Goal: Task Accomplishment & Management: Complete application form

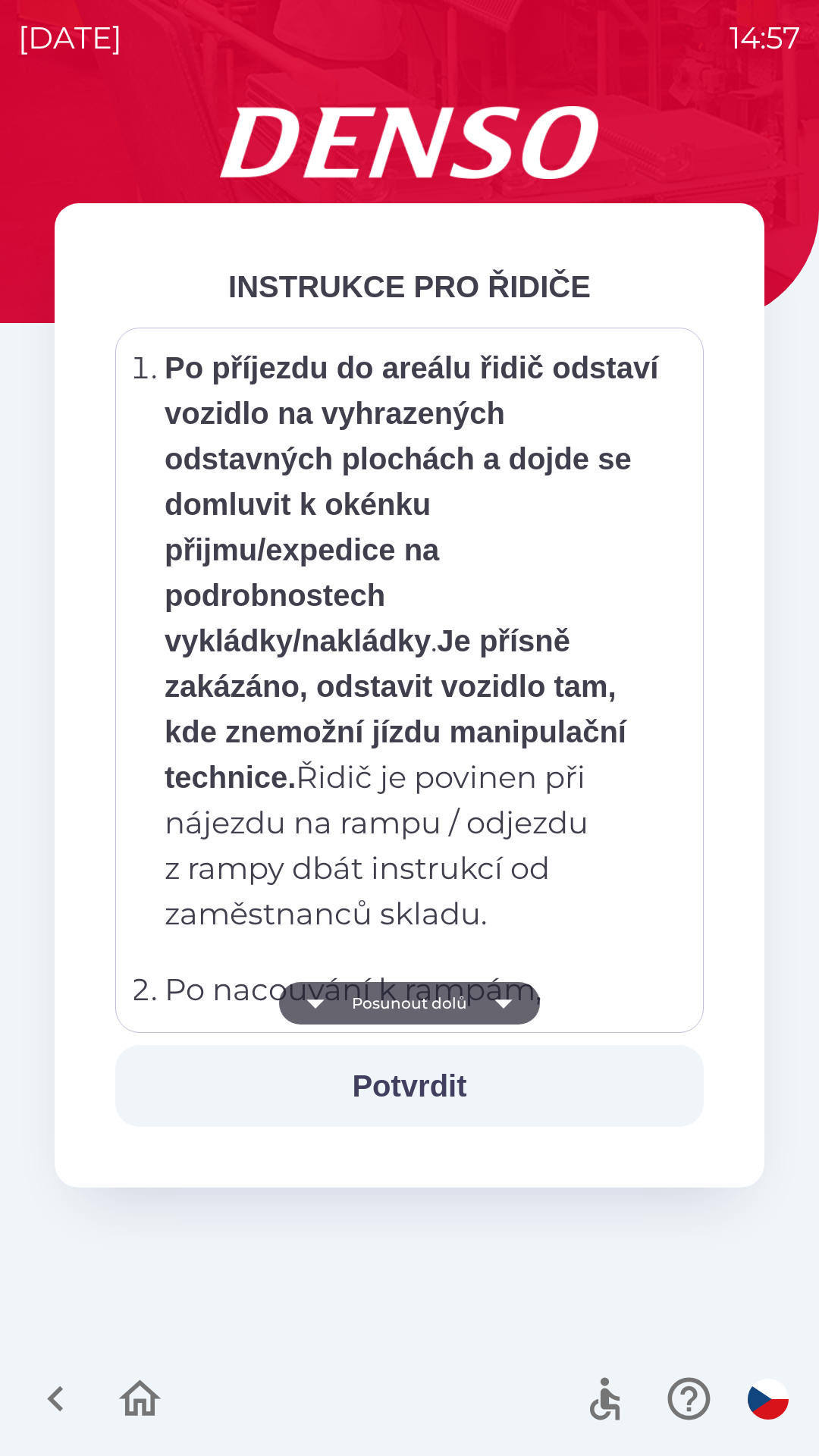
scroll to position [8524, 0]
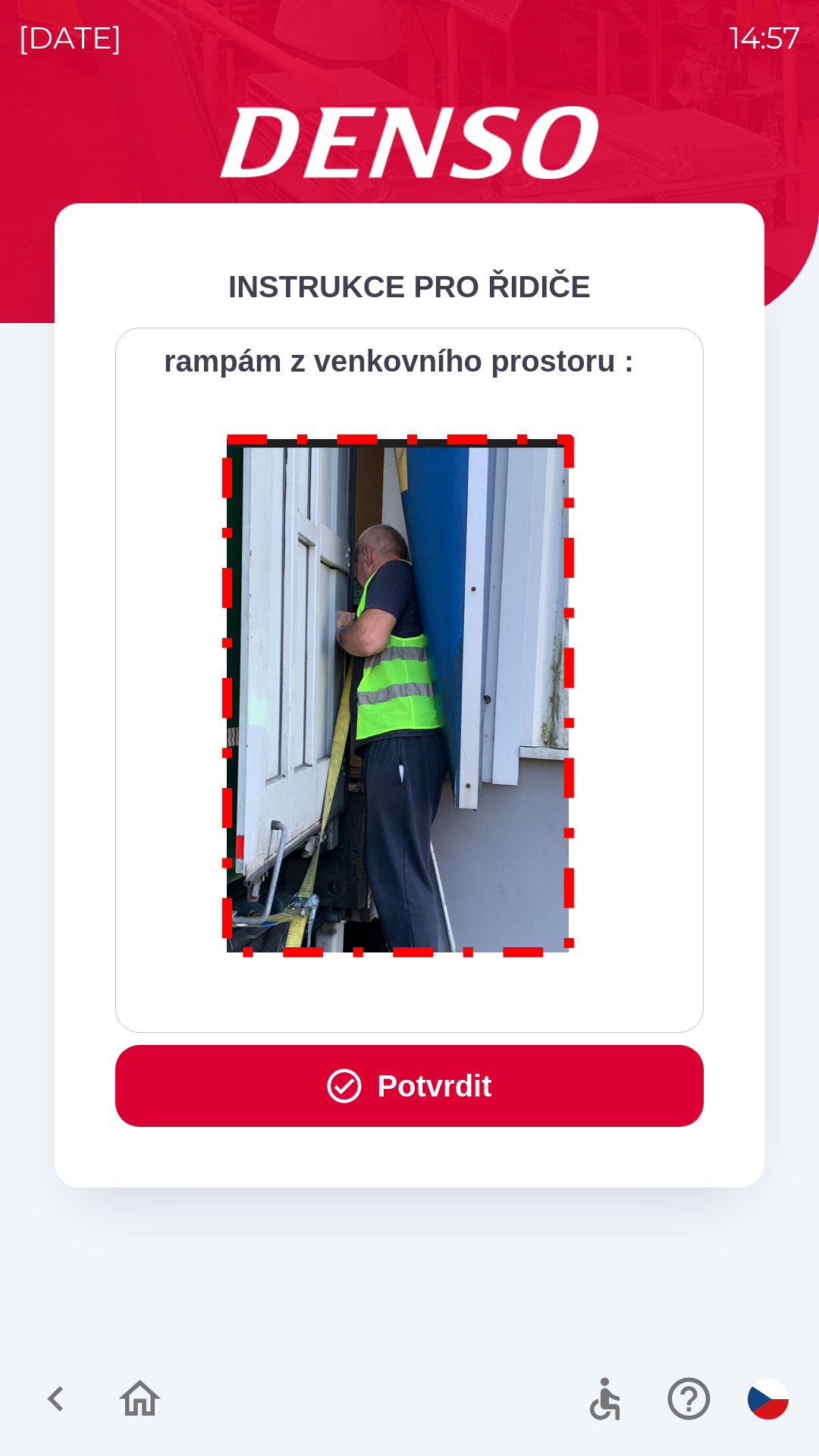
click at [355, 1082] on icon "button" at bounding box center [344, 1086] width 34 height 34
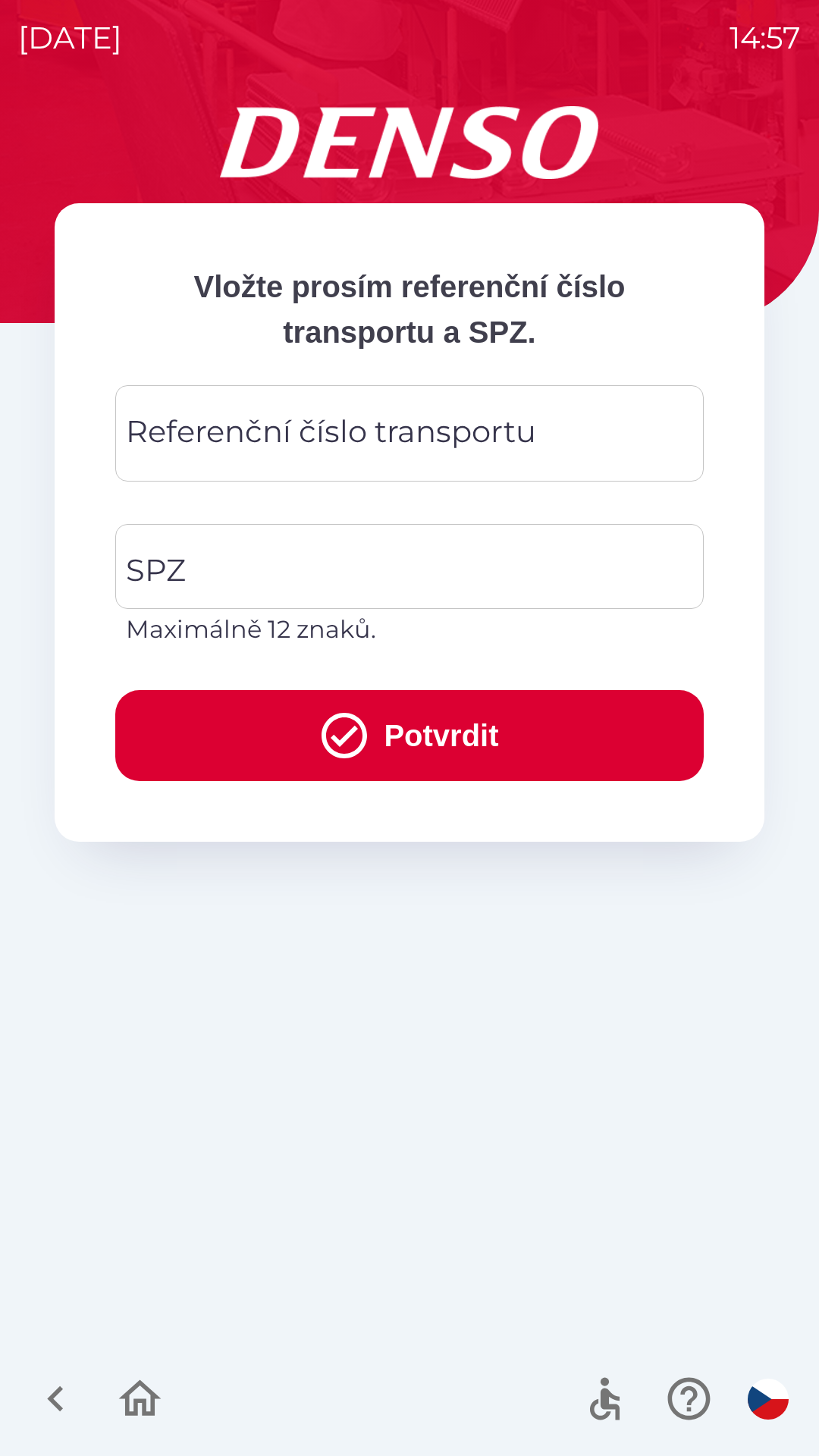
click at [215, 428] on div "Referenční číslo transportu Referenční číslo transportu" at bounding box center [409, 433] width 588 height 97
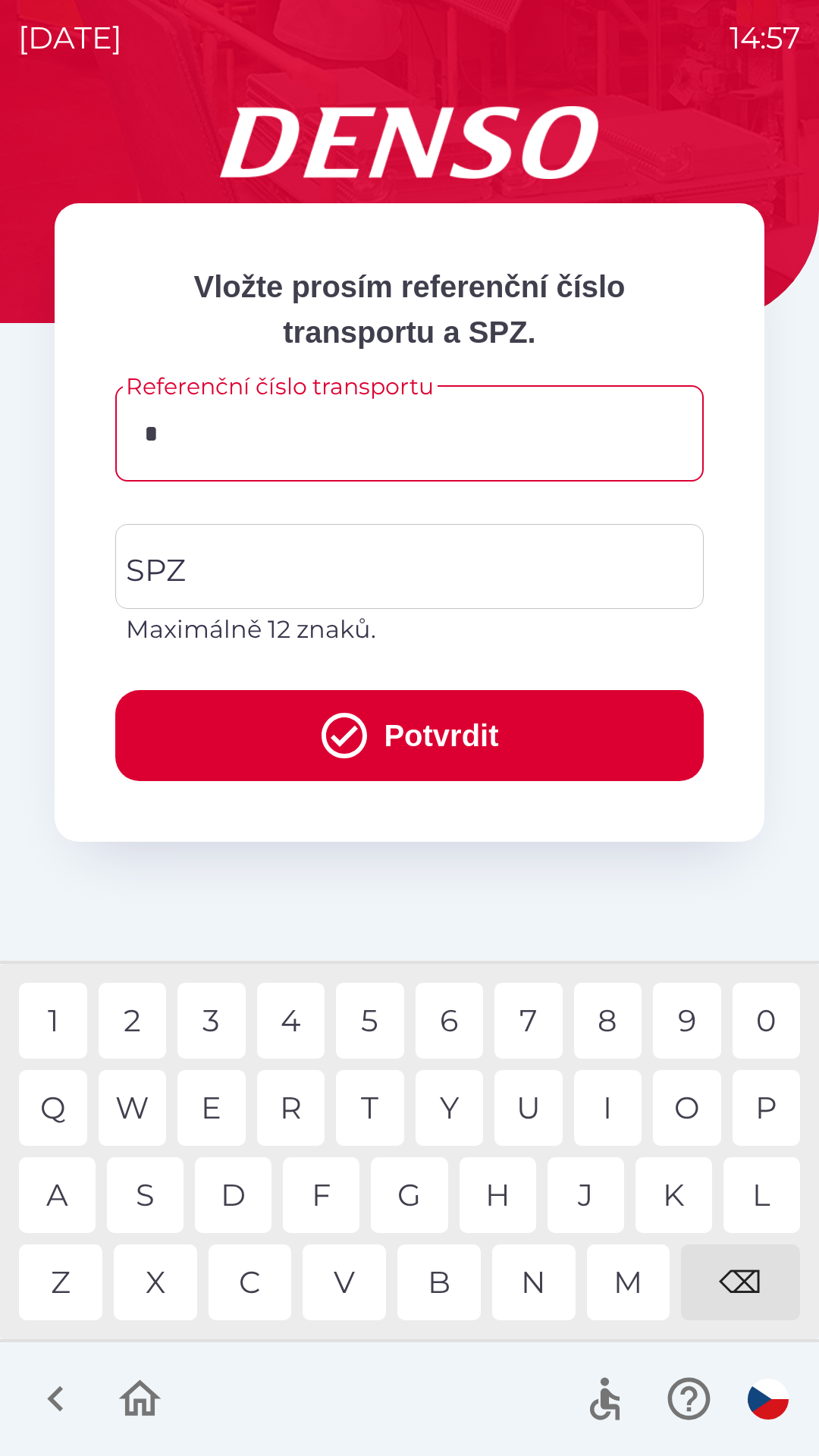
click at [243, 1194] on div "D" at bounding box center [232, 1195] width 76 height 76
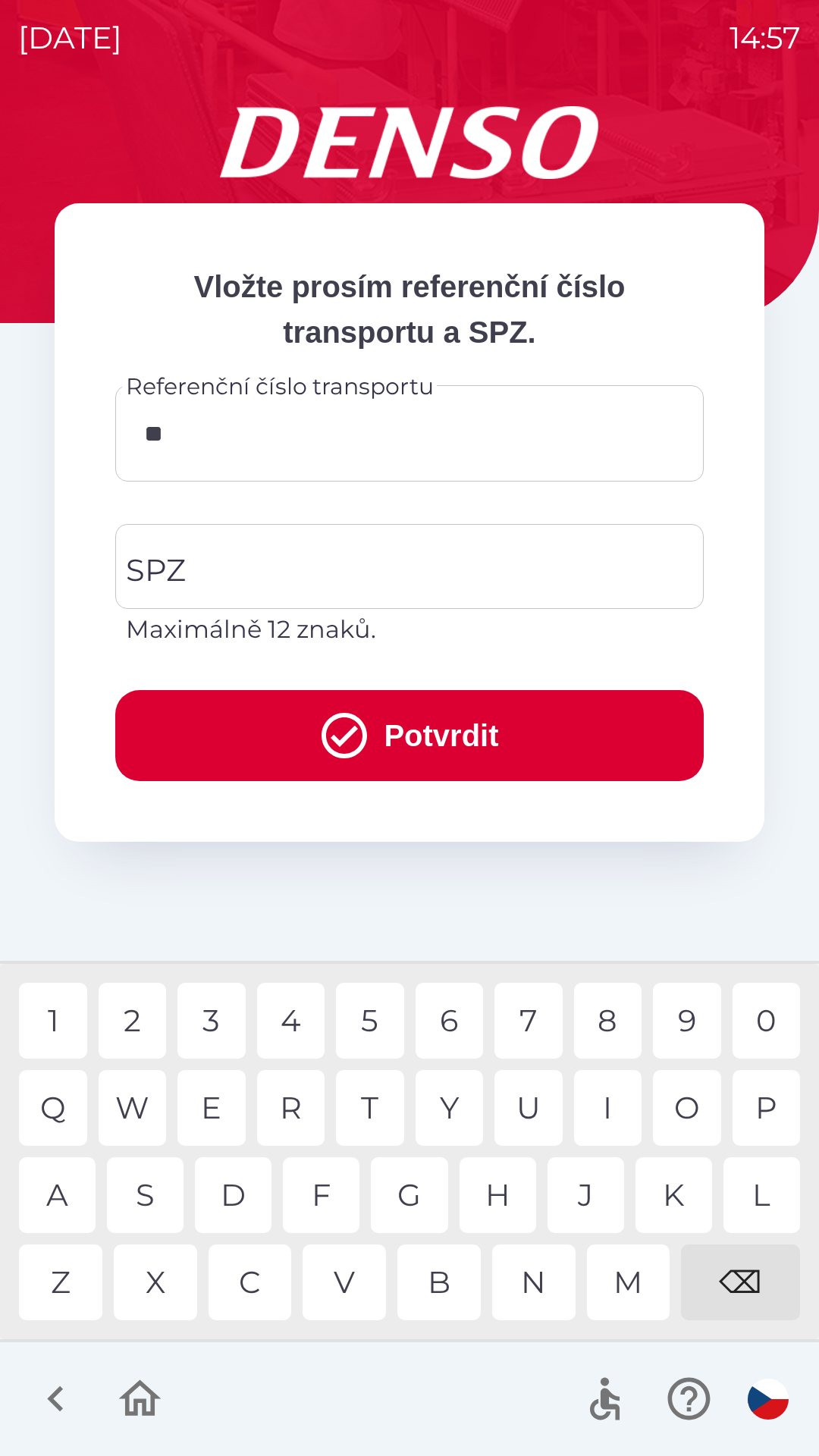
click at [668, 1200] on div "K" at bounding box center [673, 1195] width 76 height 76
click at [612, 1018] on div "8" at bounding box center [608, 1021] width 68 height 76
type input "******"
click at [190, 575] on input "SPZ" at bounding box center [398, 567] width 552 height 71
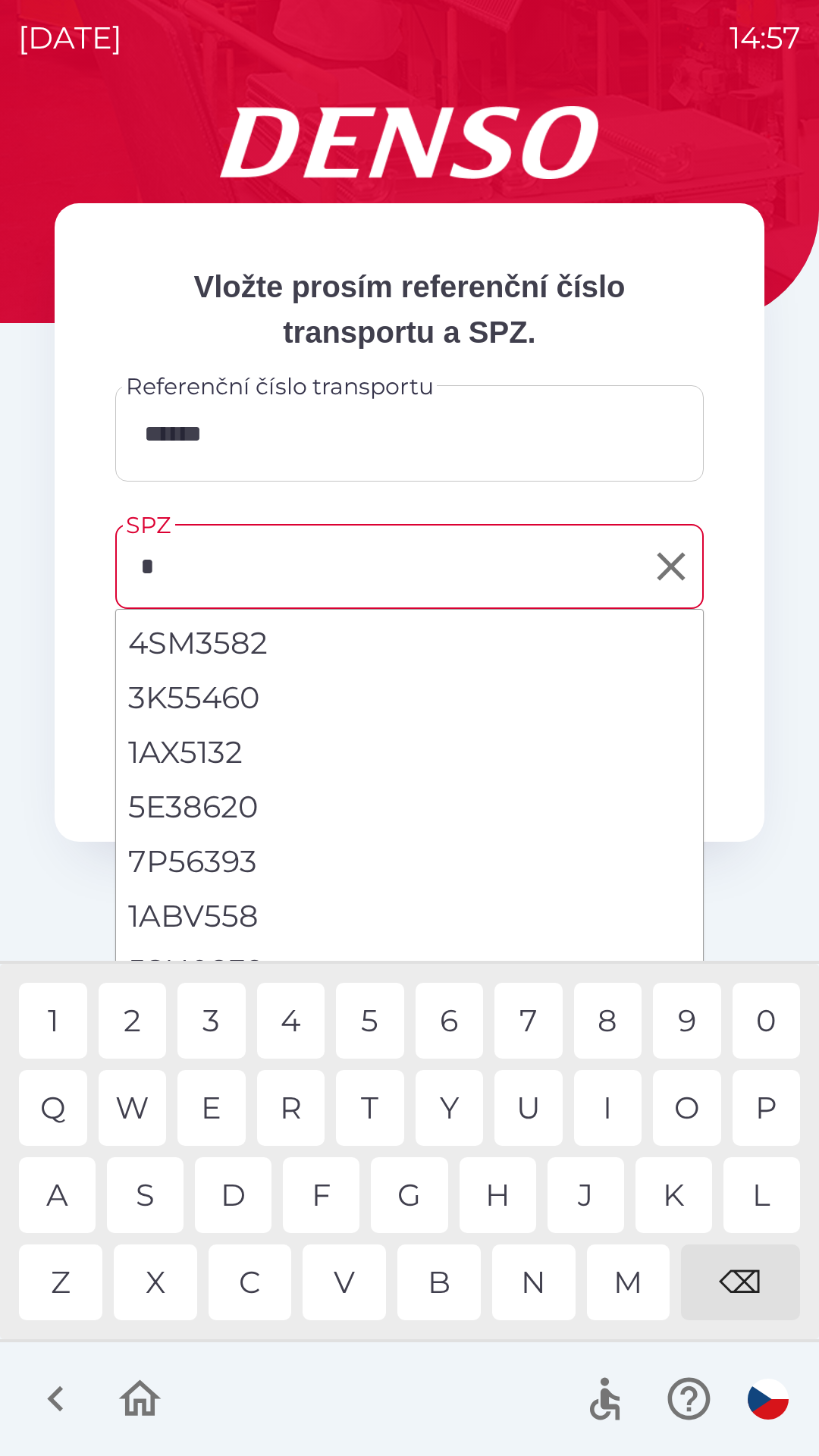
click at [362, 1016] on div "5" at bounding box center [370, 1021] width 68 height 76
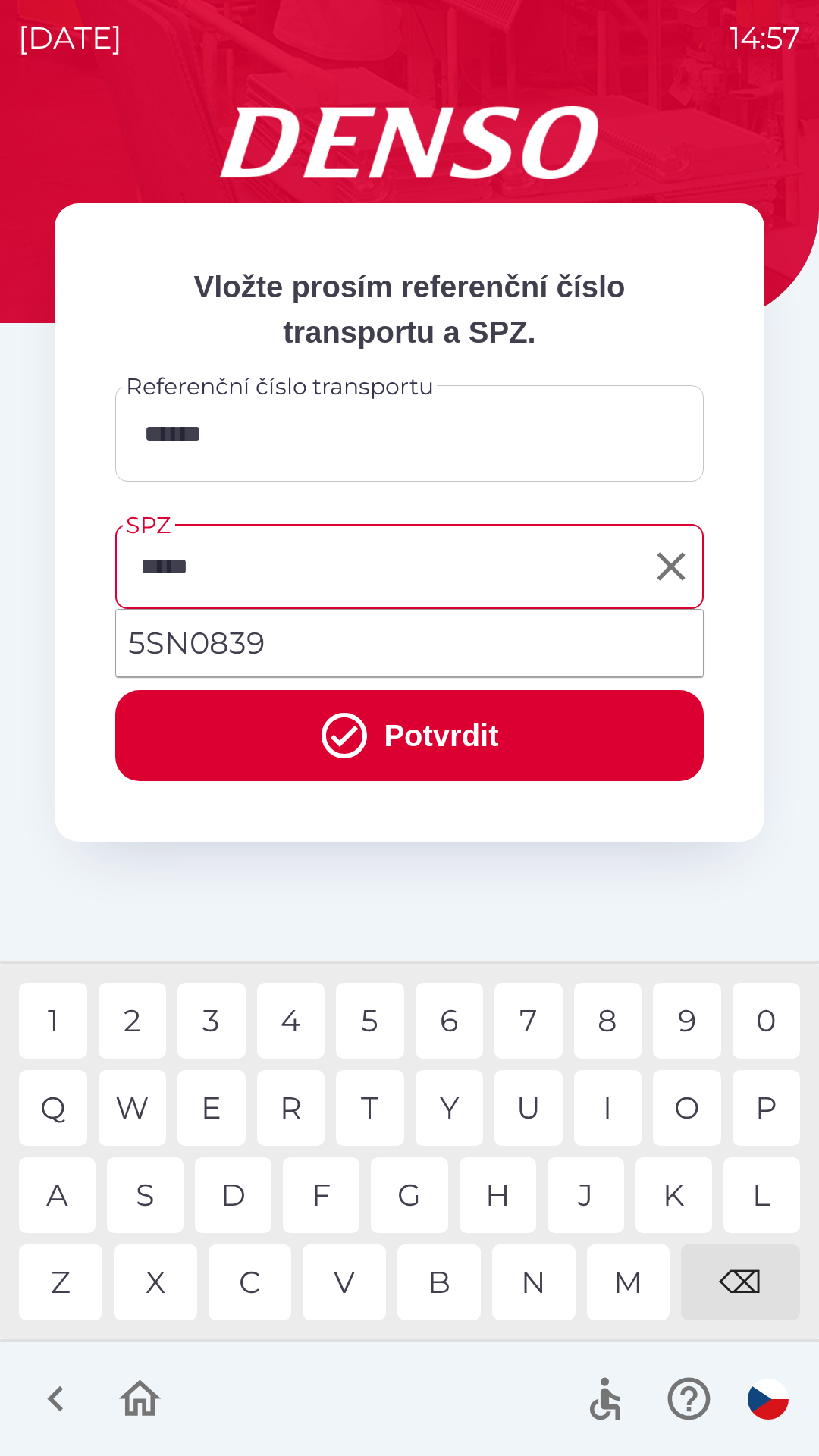
click at [611, 1011] on div "8" at bounding box center [608, 1021] width 68 height 76
click at [218, 1012] on div "3" at bounding box center [212, 1021] width 68 height 76
type input "*******"
click at [672, 1021] on div "9" at bounding box center [687, 1021] width 68 height 76
click at [418, 736] on button "Potvrdit" at bounding box center [409, 736] width 588 height 91
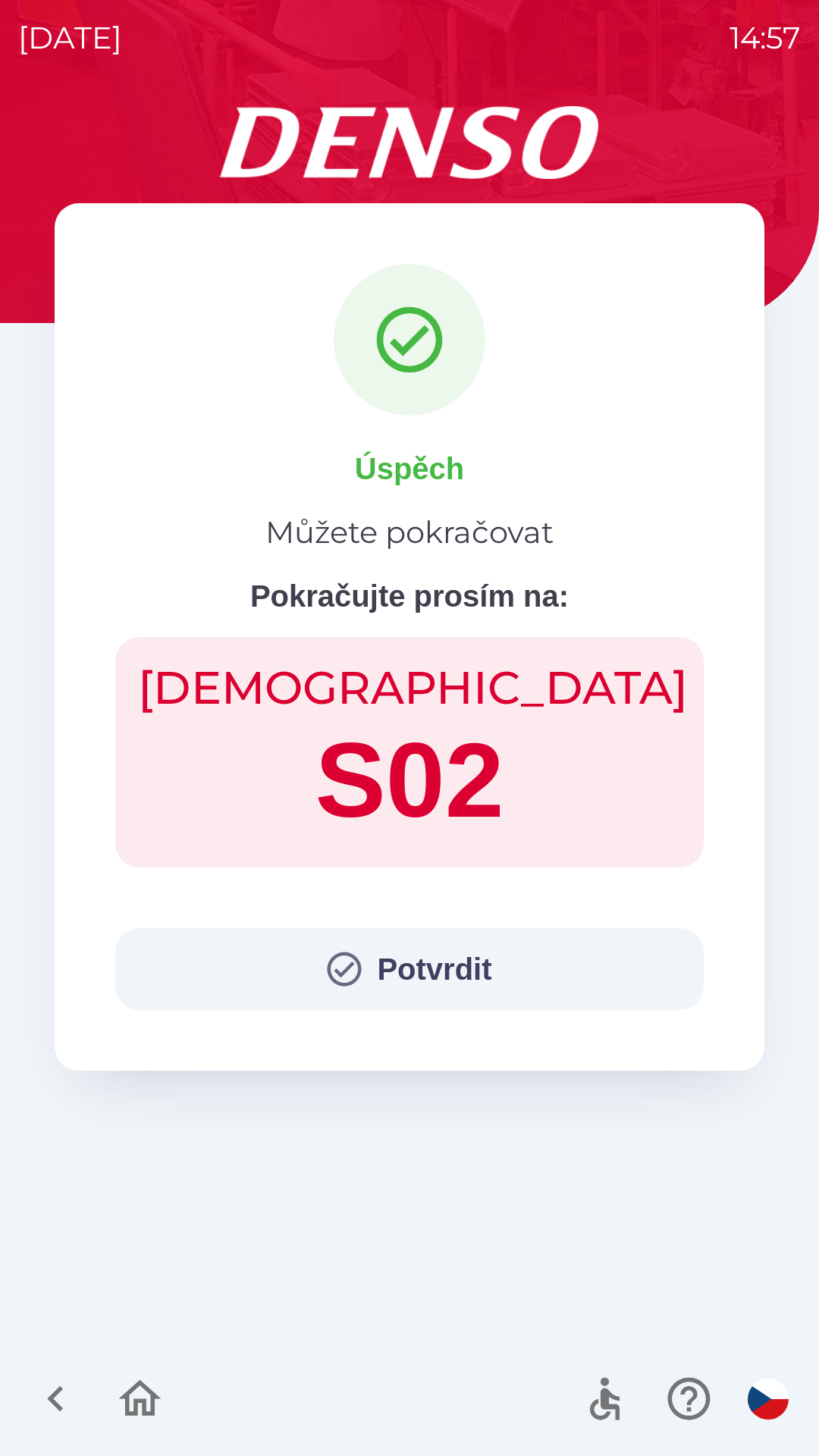
click at [391, 978] on button "Potvrdit" at bounding box center [409, 970] width 588 height 82
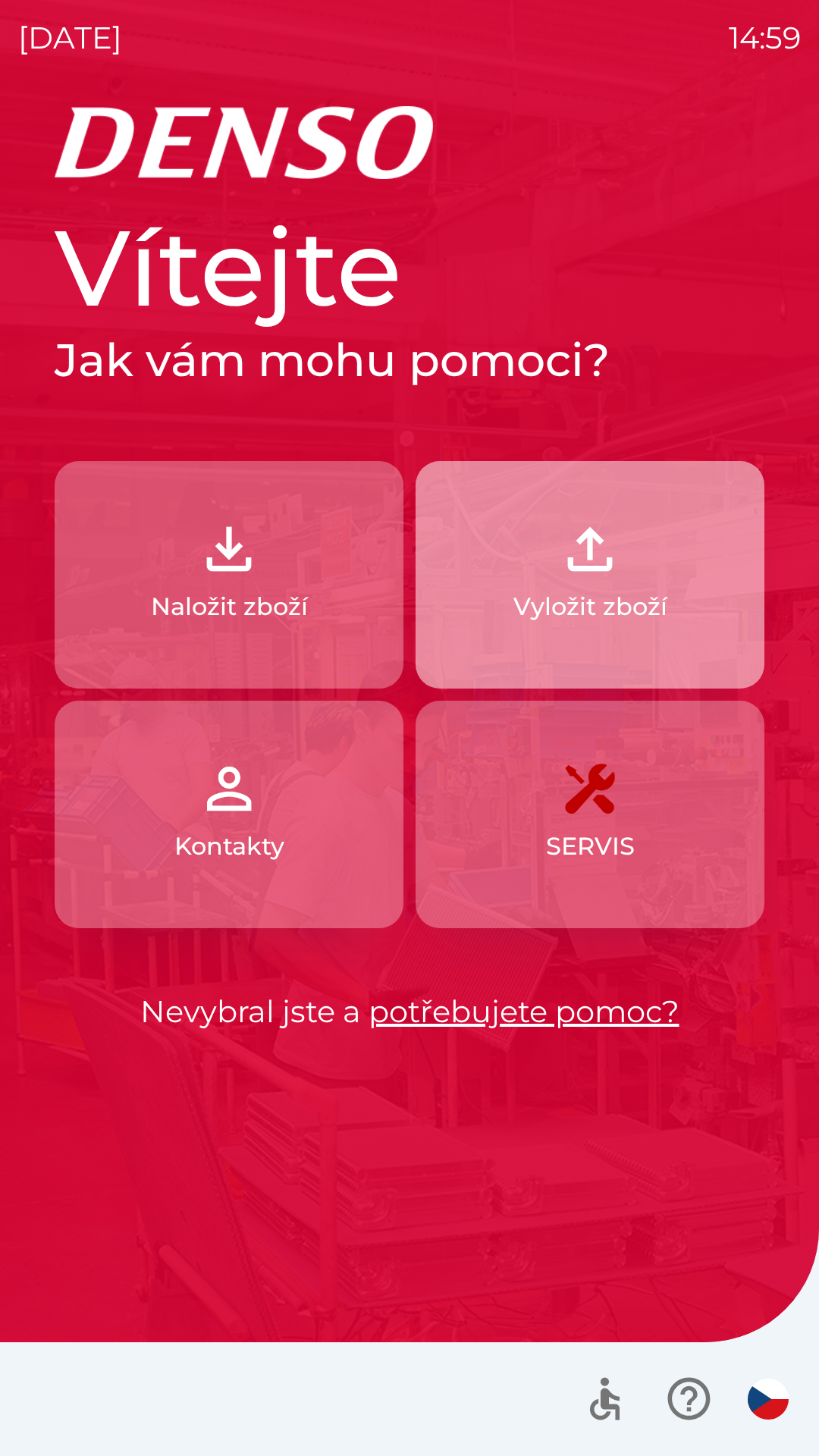
click at [546, 579] on button "Vyložit zboží" at bounding box center [590, 574] width 349 height 228
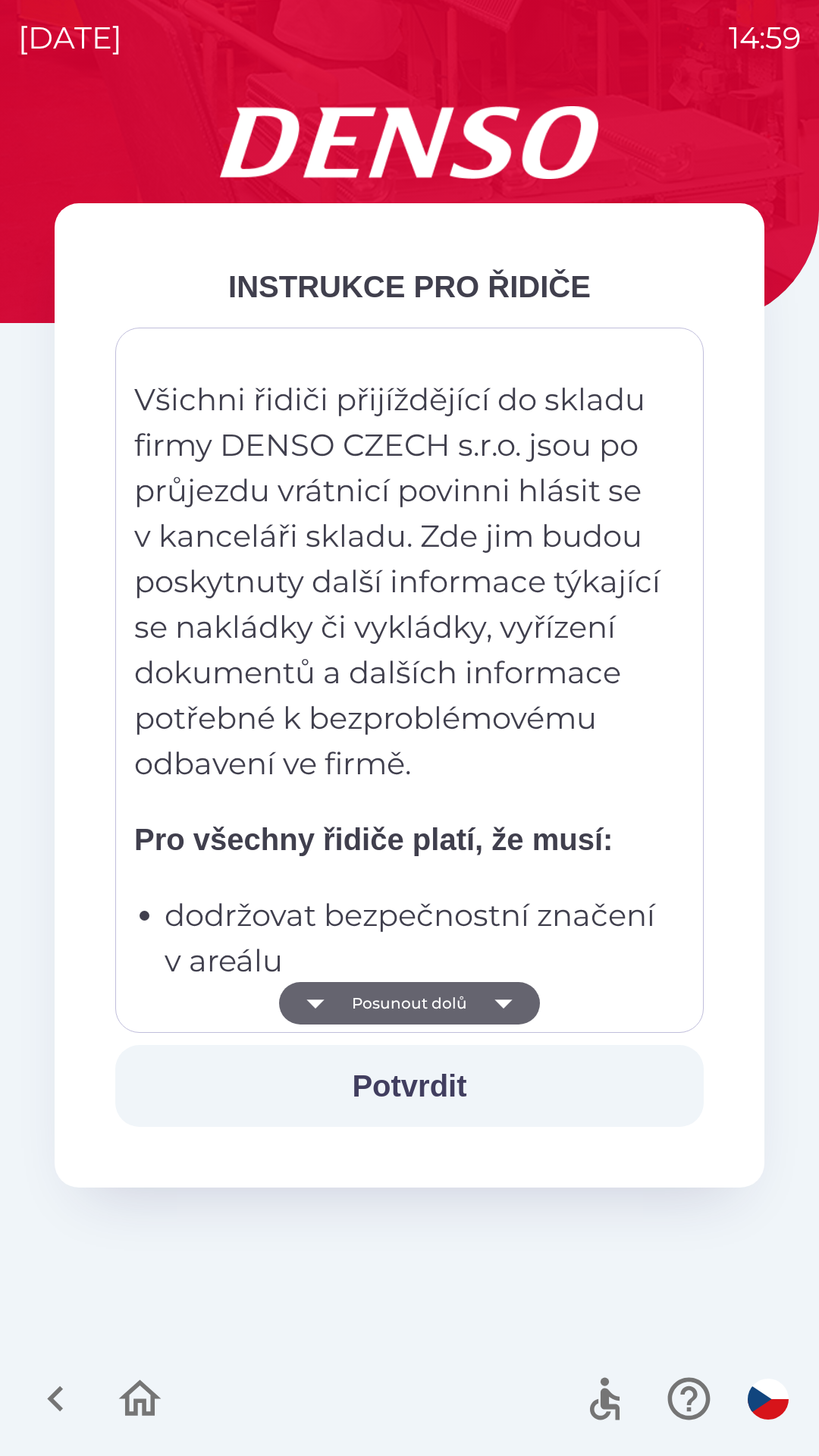
click at [394, 1082] on button "Potvrdit" at bounding box center [409, 1086] width 588 height 82
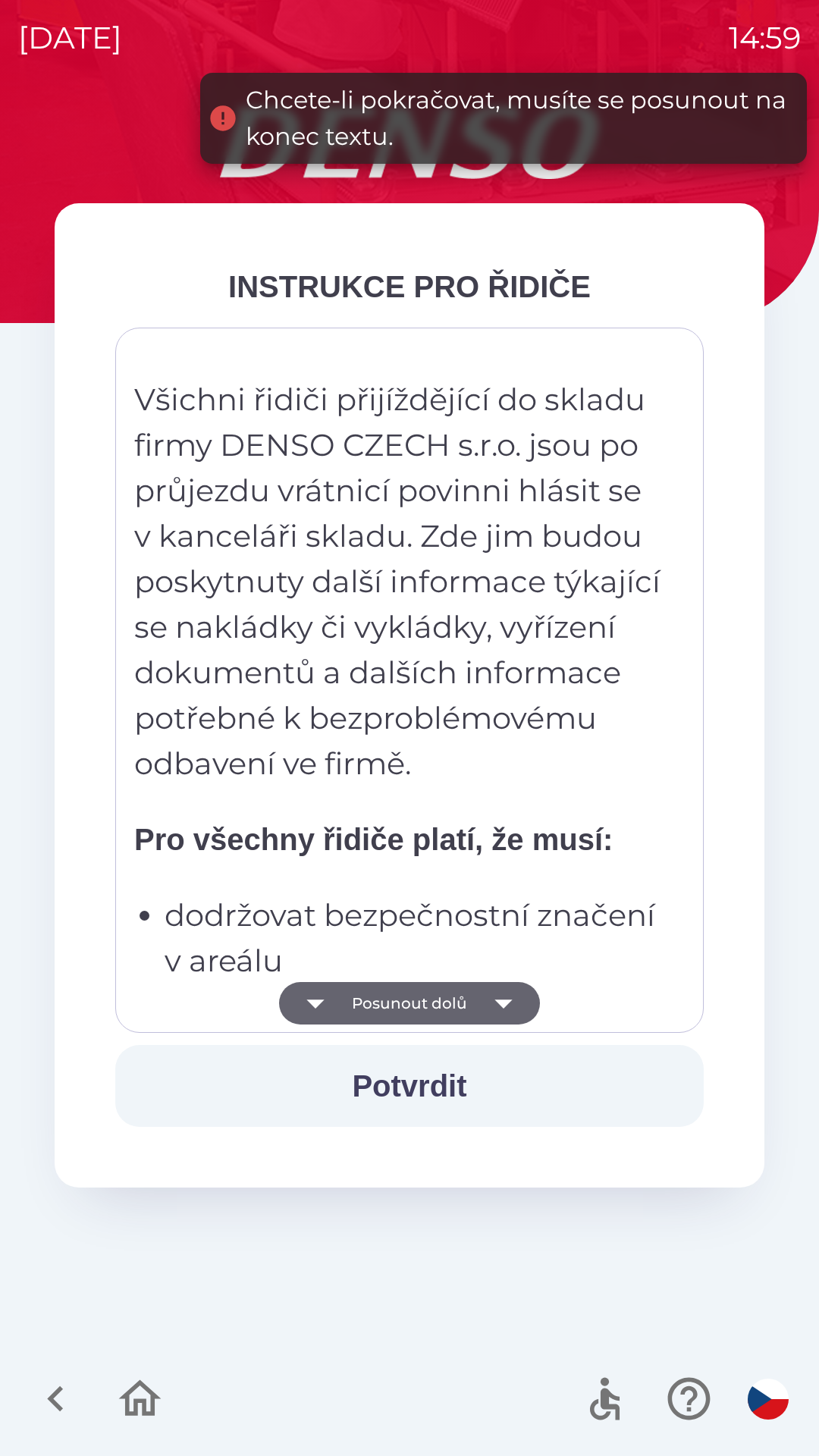
click at [499, 999] on icon "button" at bounding box center [503, 1003] width 42 height 42
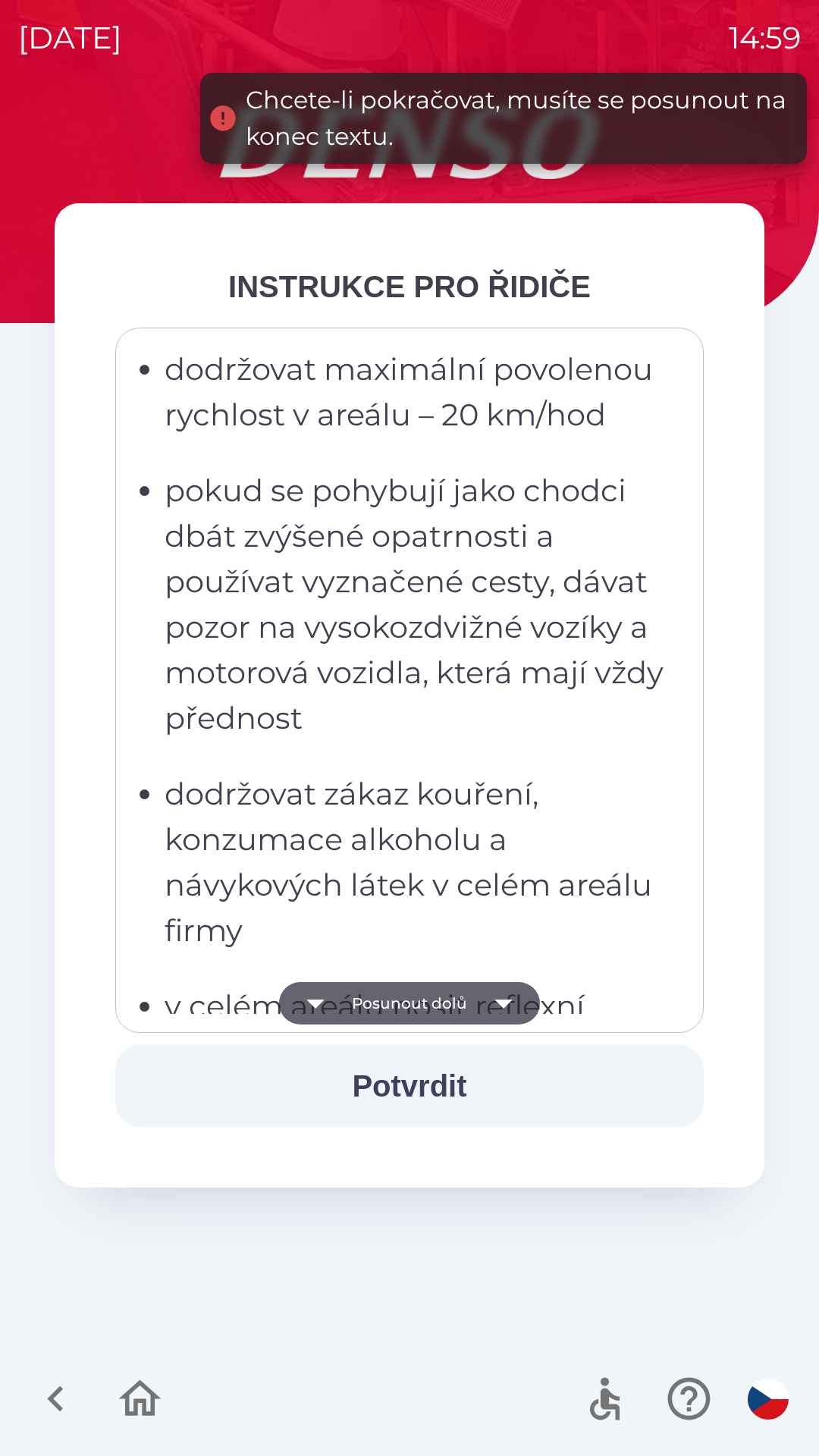
click at [492, 994] on icon "button" at bounding box center [503, 1003] width 42 height 42
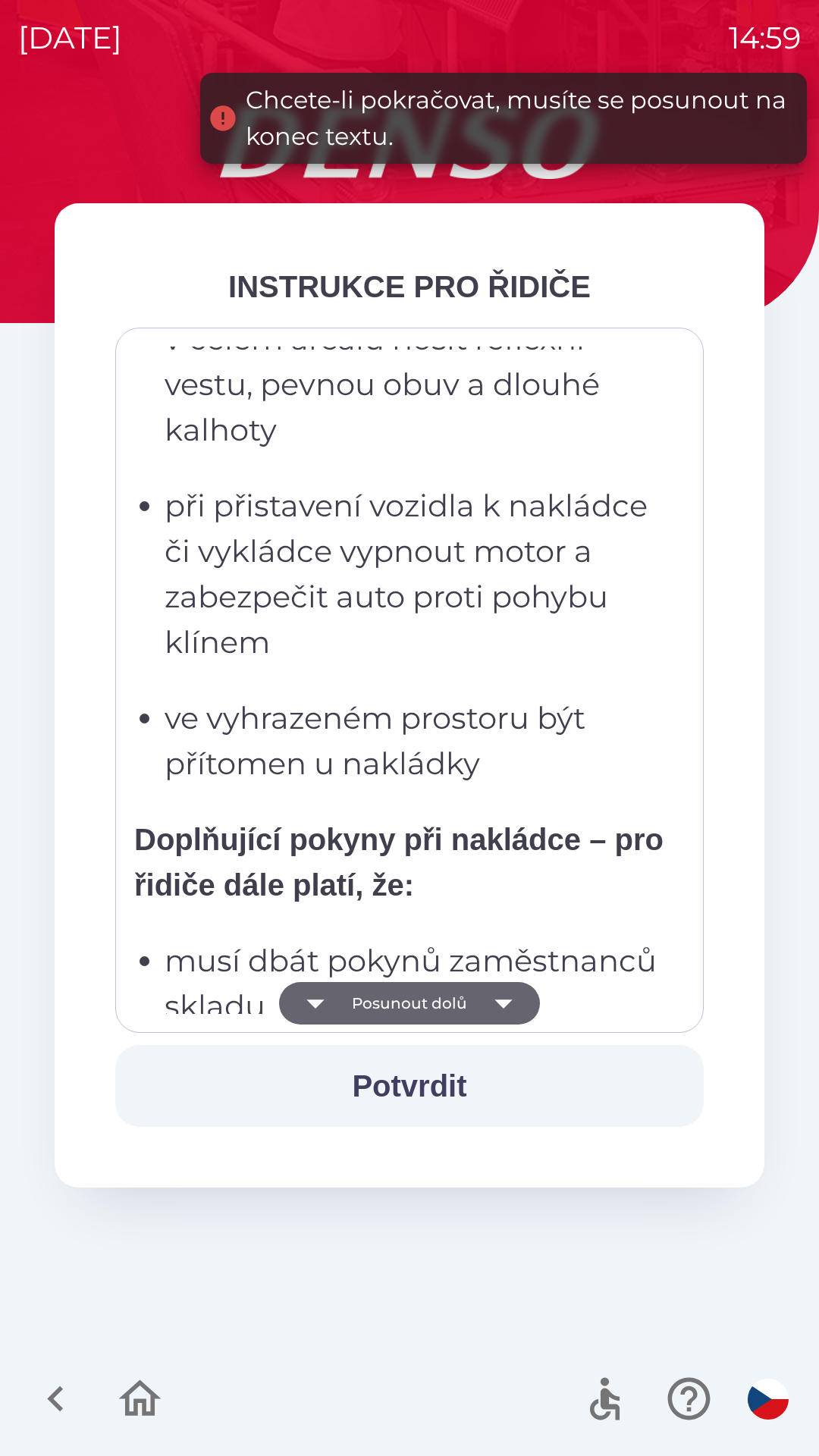
click at [497, 1017] on icon "button" at bounding box center [503, 1003] width 42 height 42
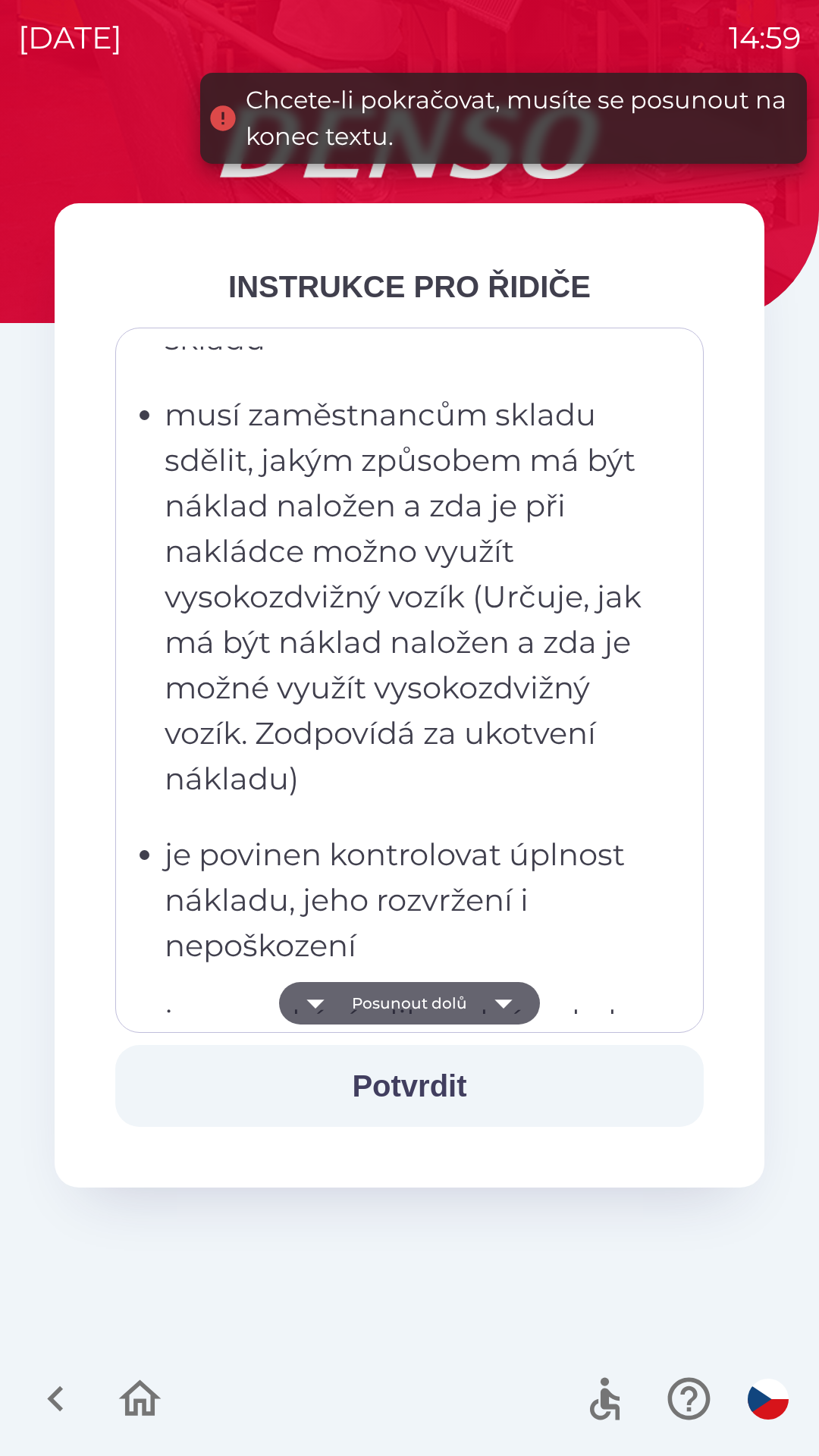
click at [507, 1011] on icon "button" at bounding box center [503, 1003] width 42 height 42
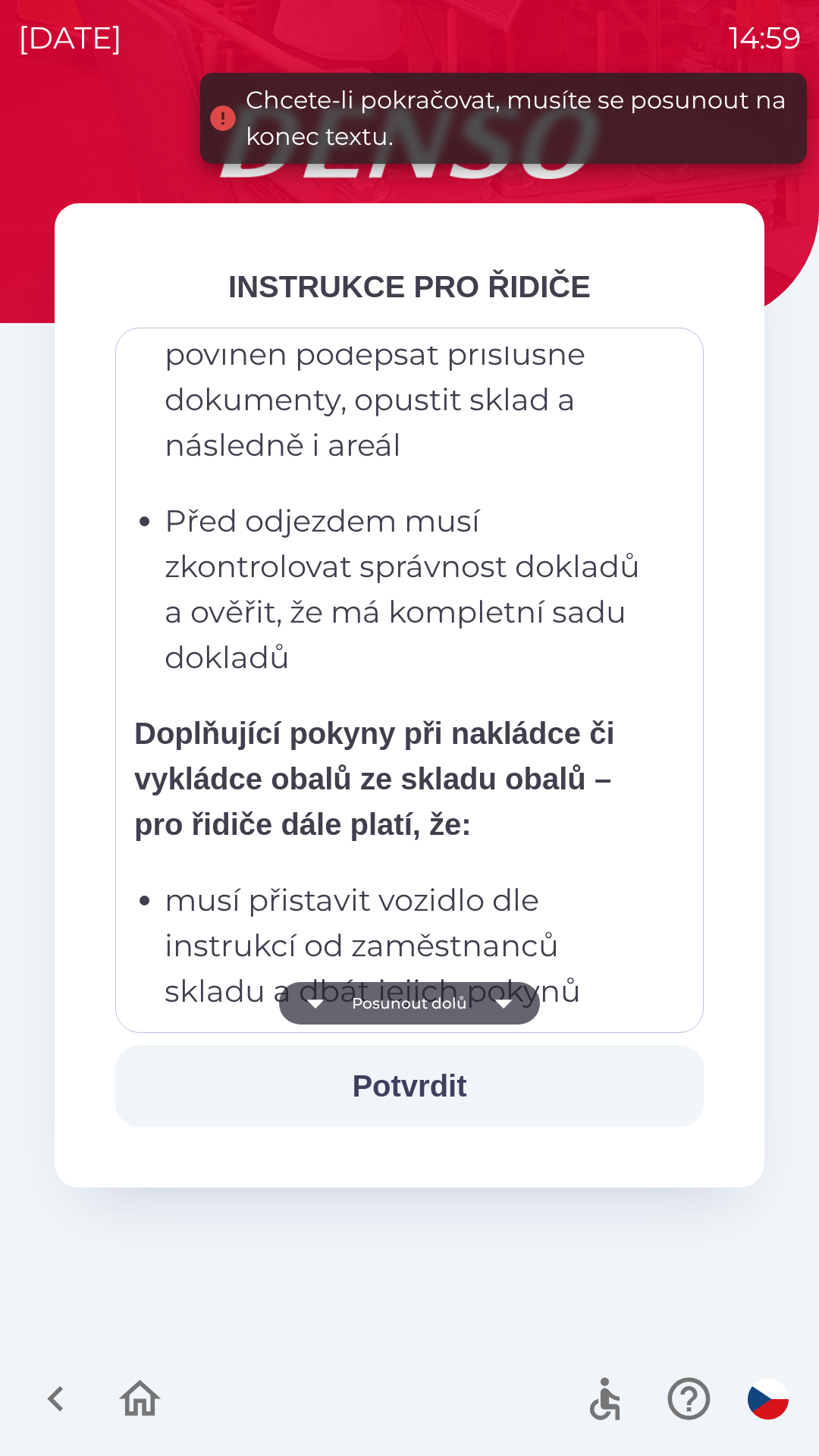
click at [505, 1022] on icon "button" at bounding box center [503, 1003] width 42 height 42
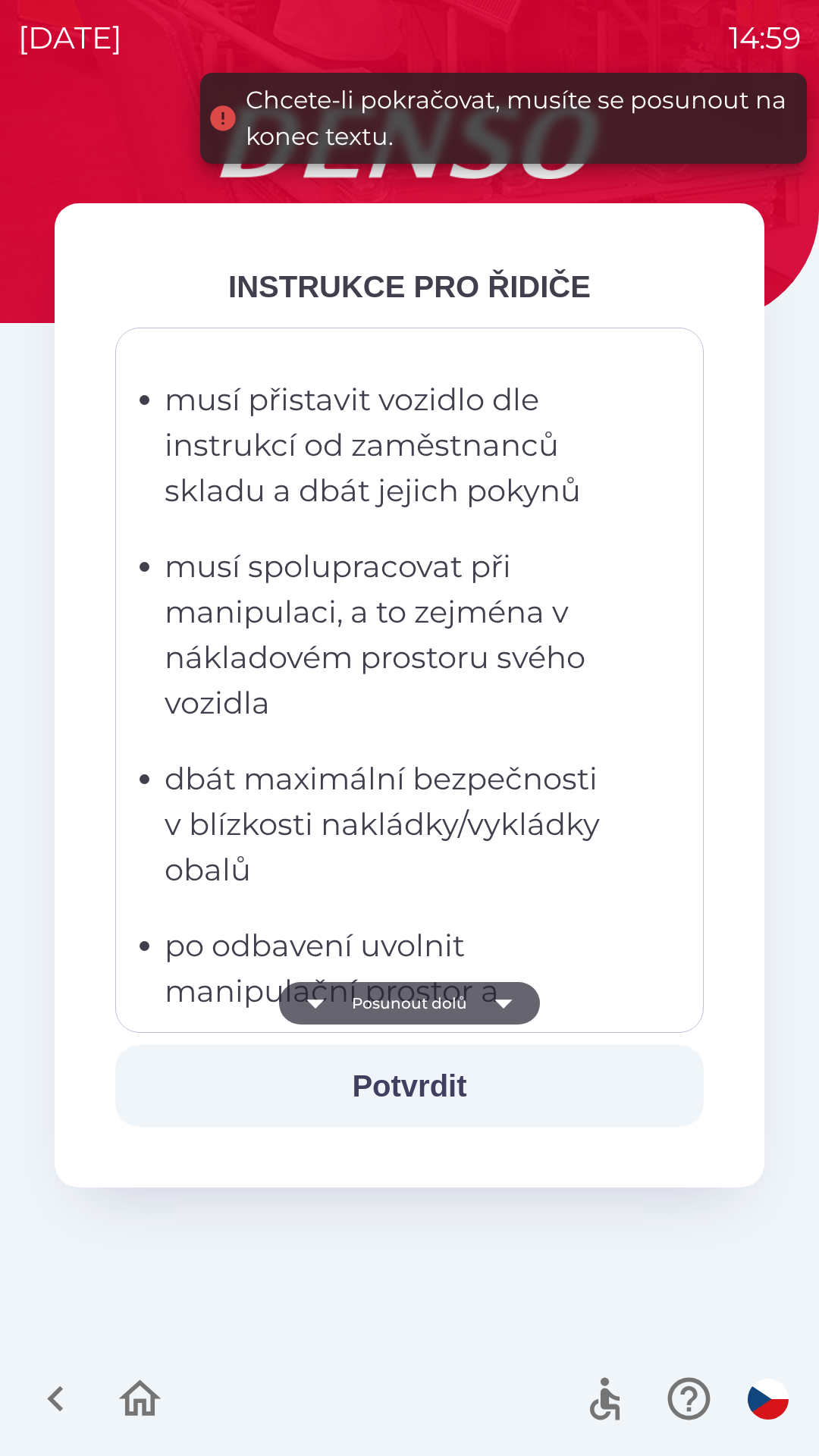
click at [509, 1014] on icon "button" at bounding box center [503, 1003] width 42 height 42
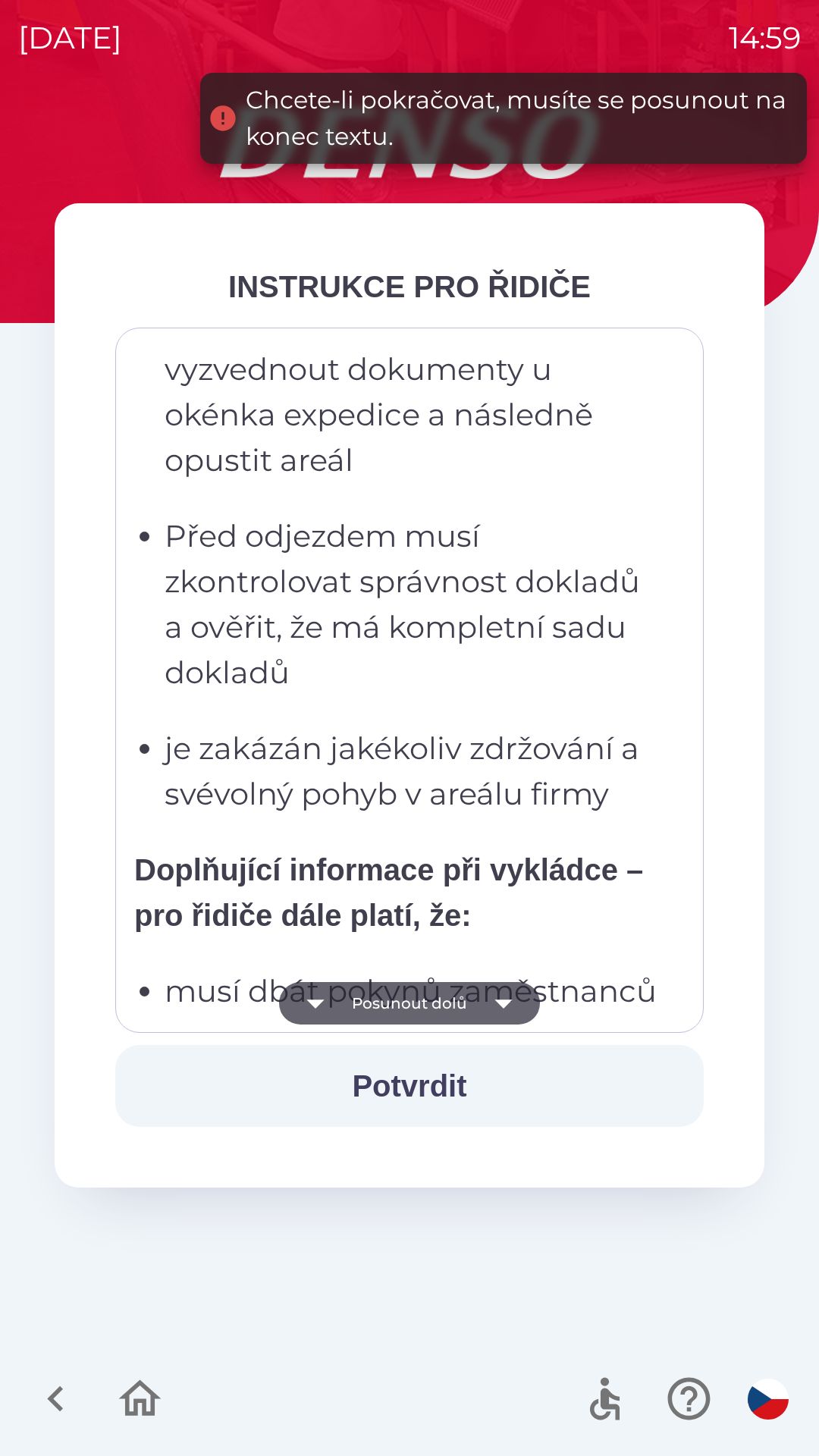
click at [507, 1008] on icon "button" at bounding box center [503, 1003] width 42 height 42
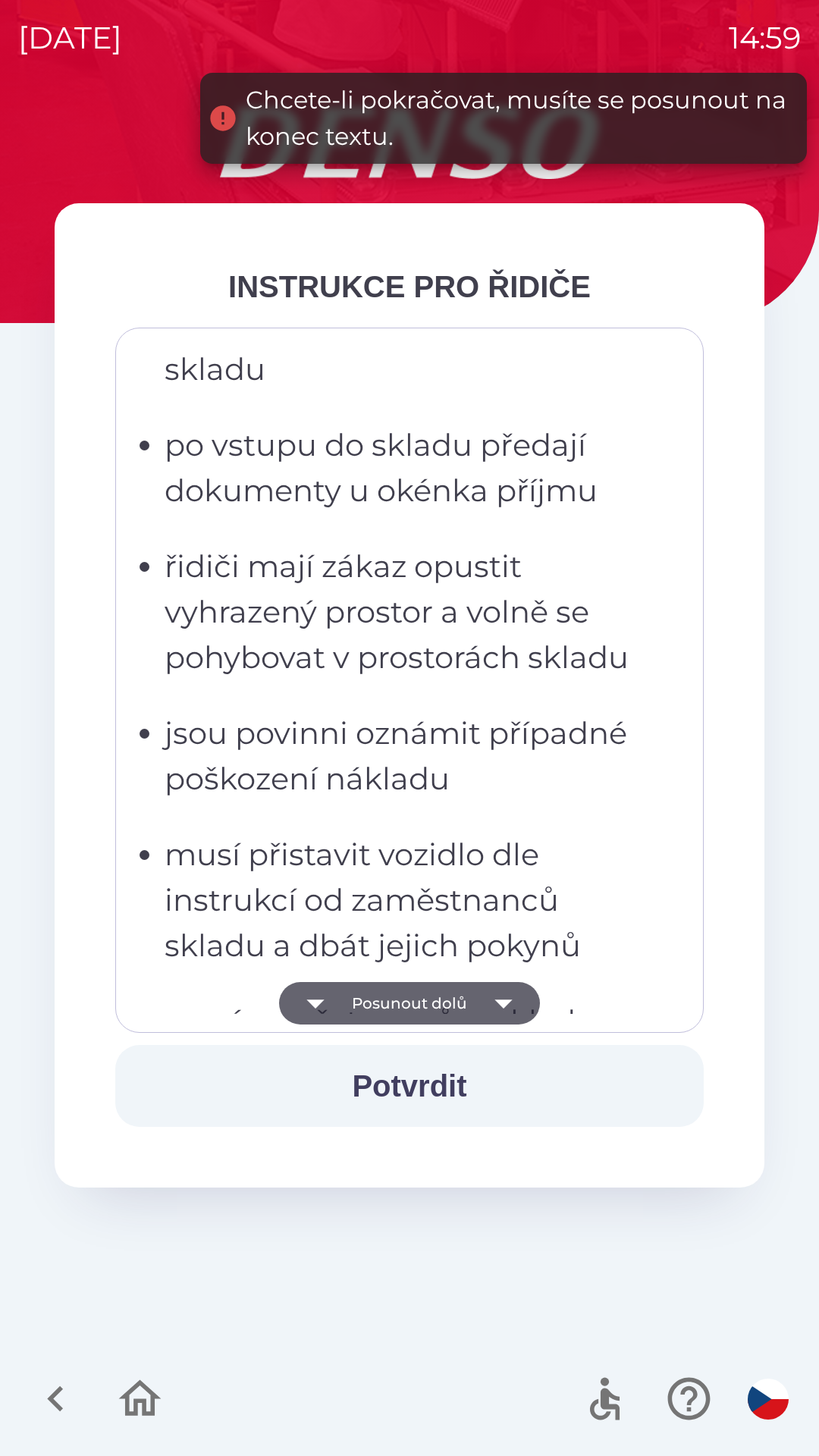
click at [506, 1004] on icon "button" at bounding box center [503, 1004] width 18 height 9
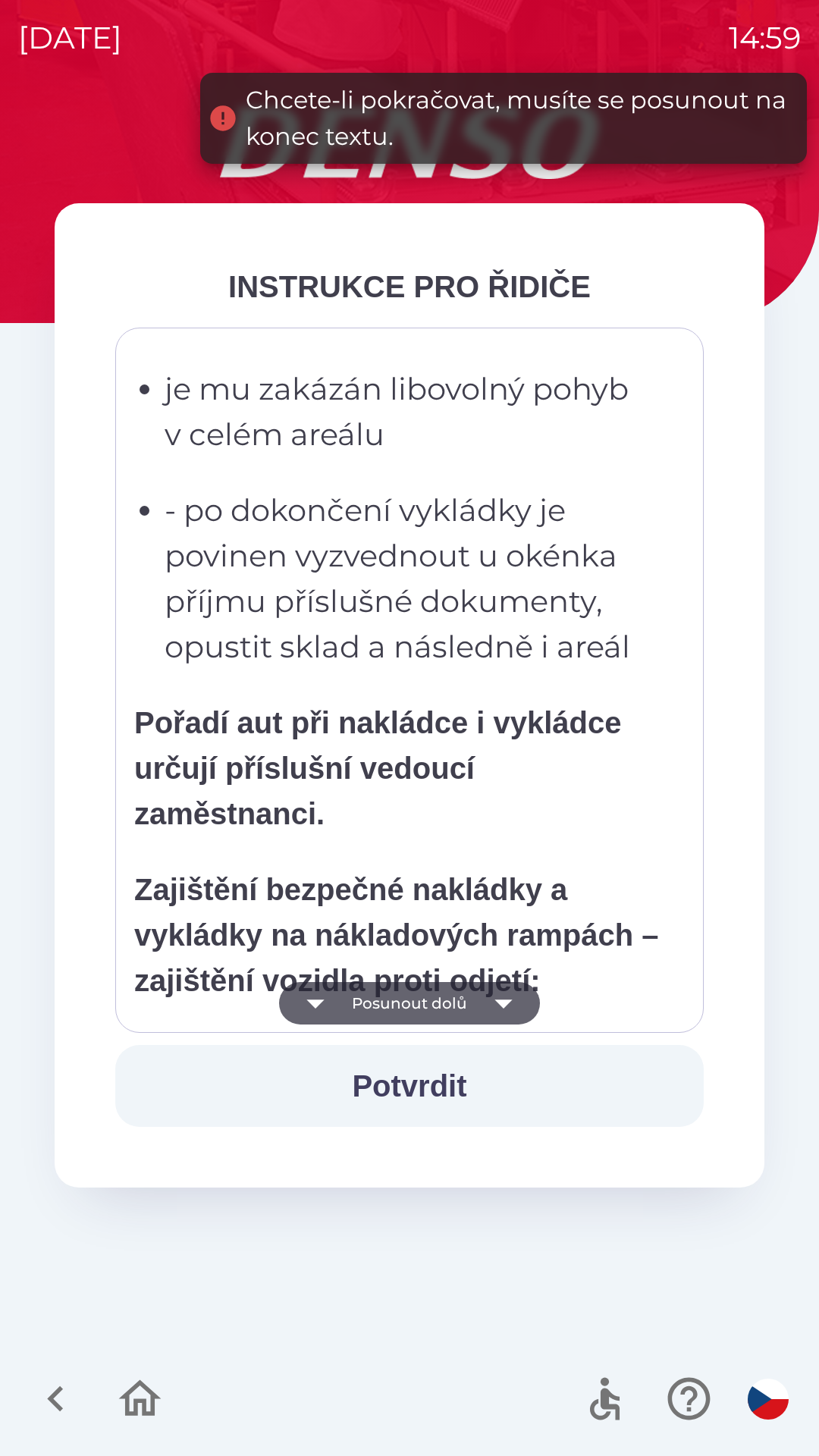
click at [513, 1006] on icon "button" at bounding box center [503, 1003] width 42 height 42
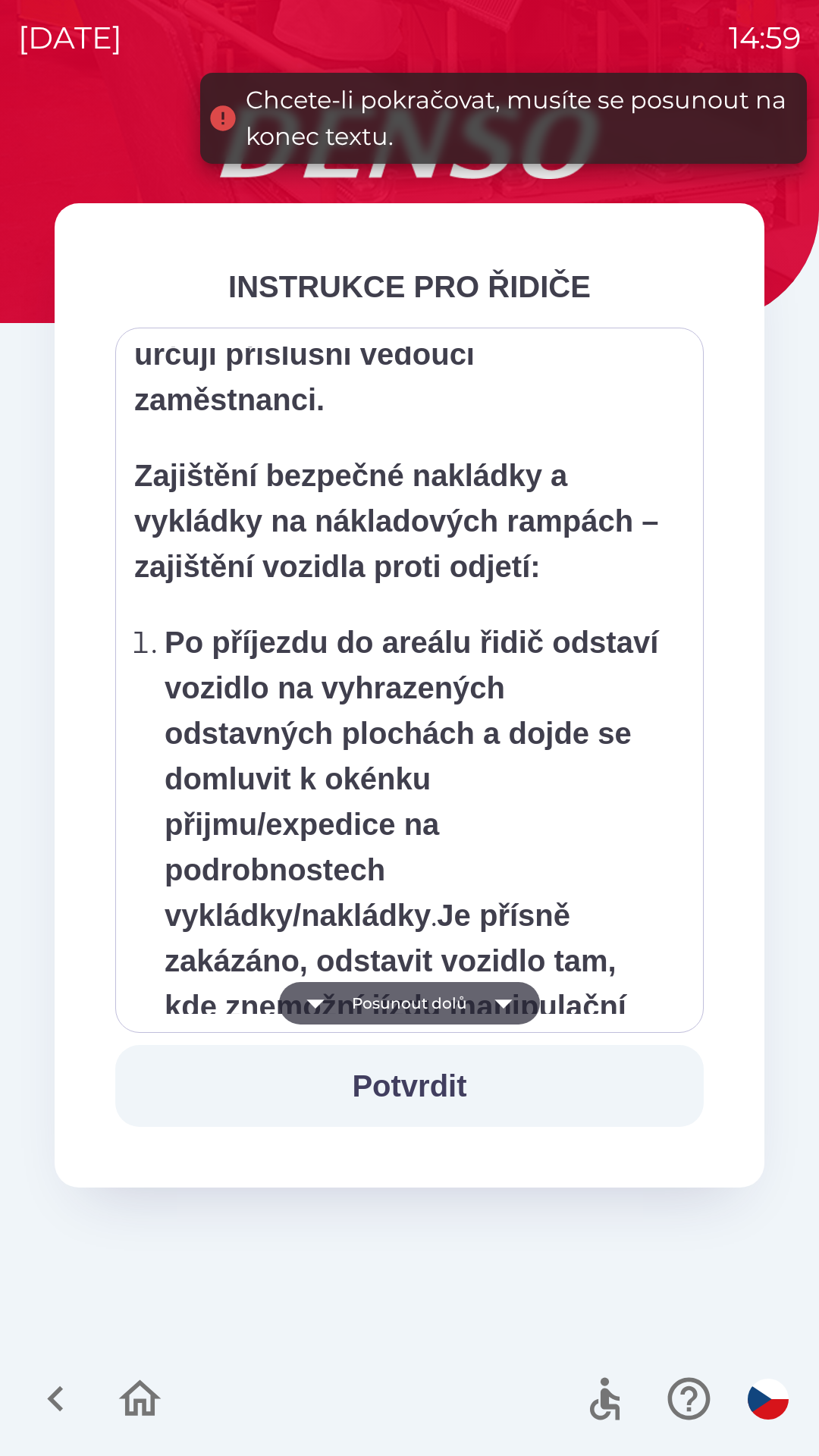
click at [513, 1005] on icon "button" at bounding box center [503, 1003] width 42 height 42
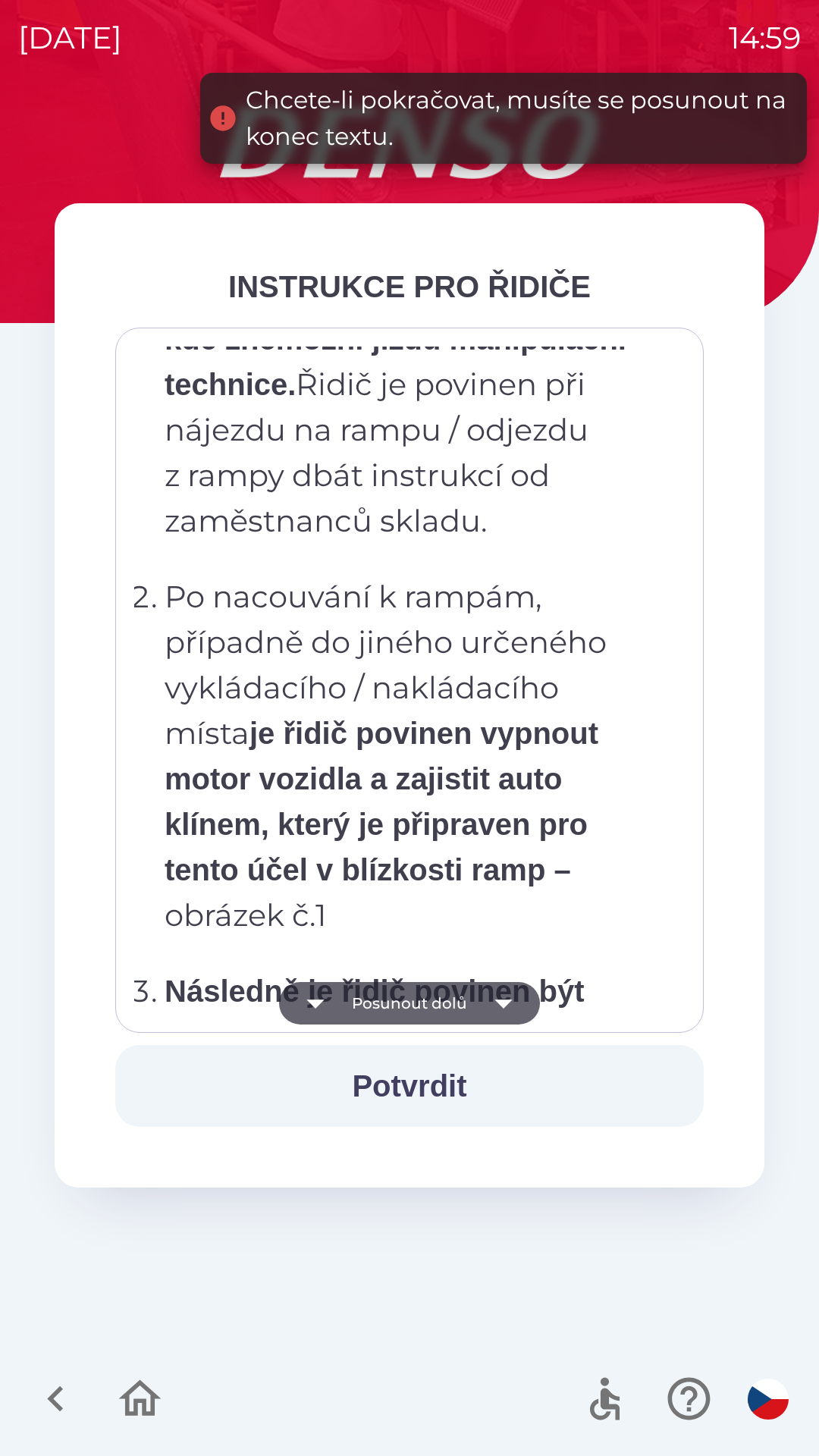
click at [510, 1011] on icon "button" at bounding box center [503, 1003] width 42 height 42
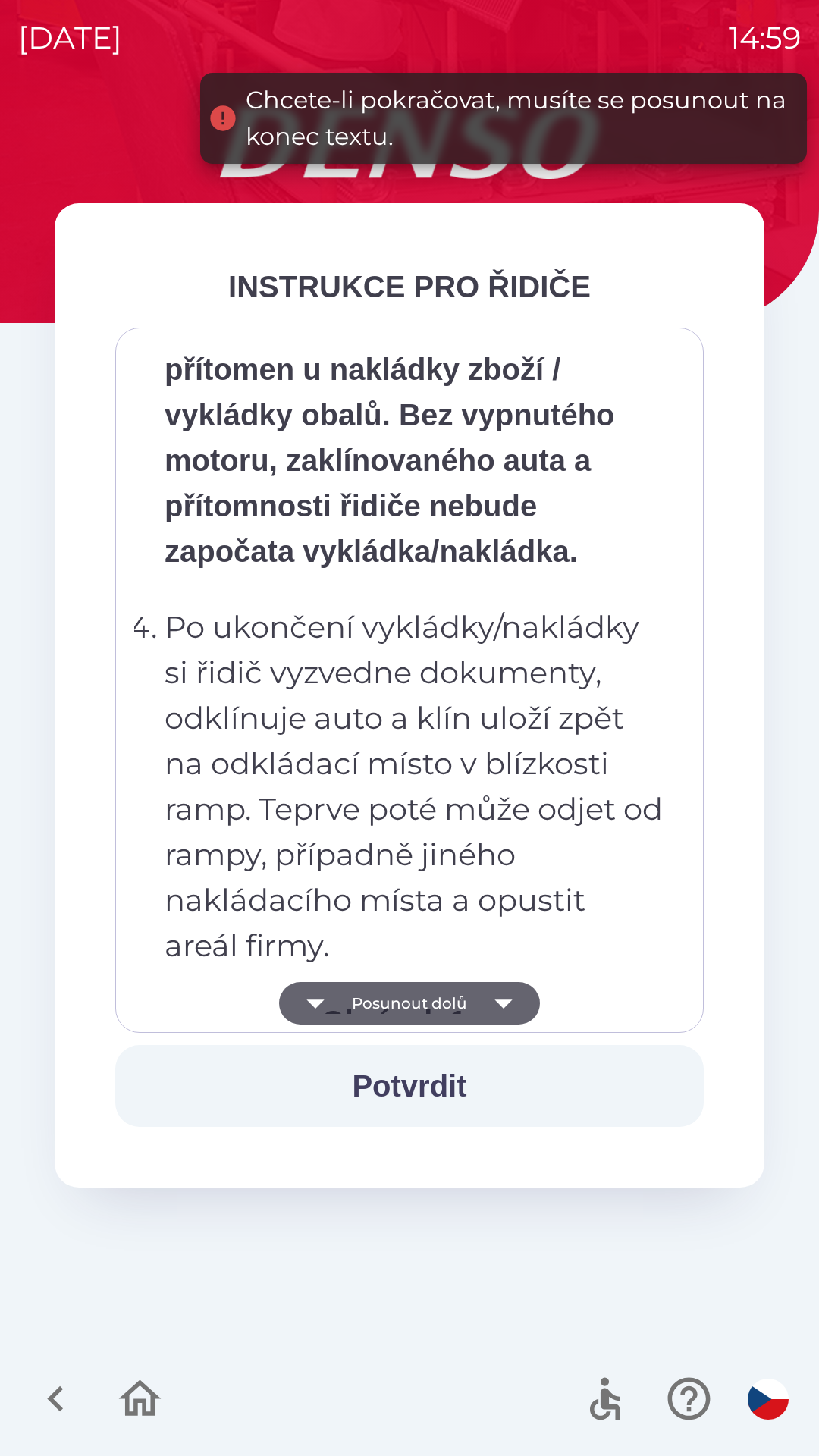
click at [515, 1011] on icon "button" at bounding box center [503, 1003] width 42 height 42
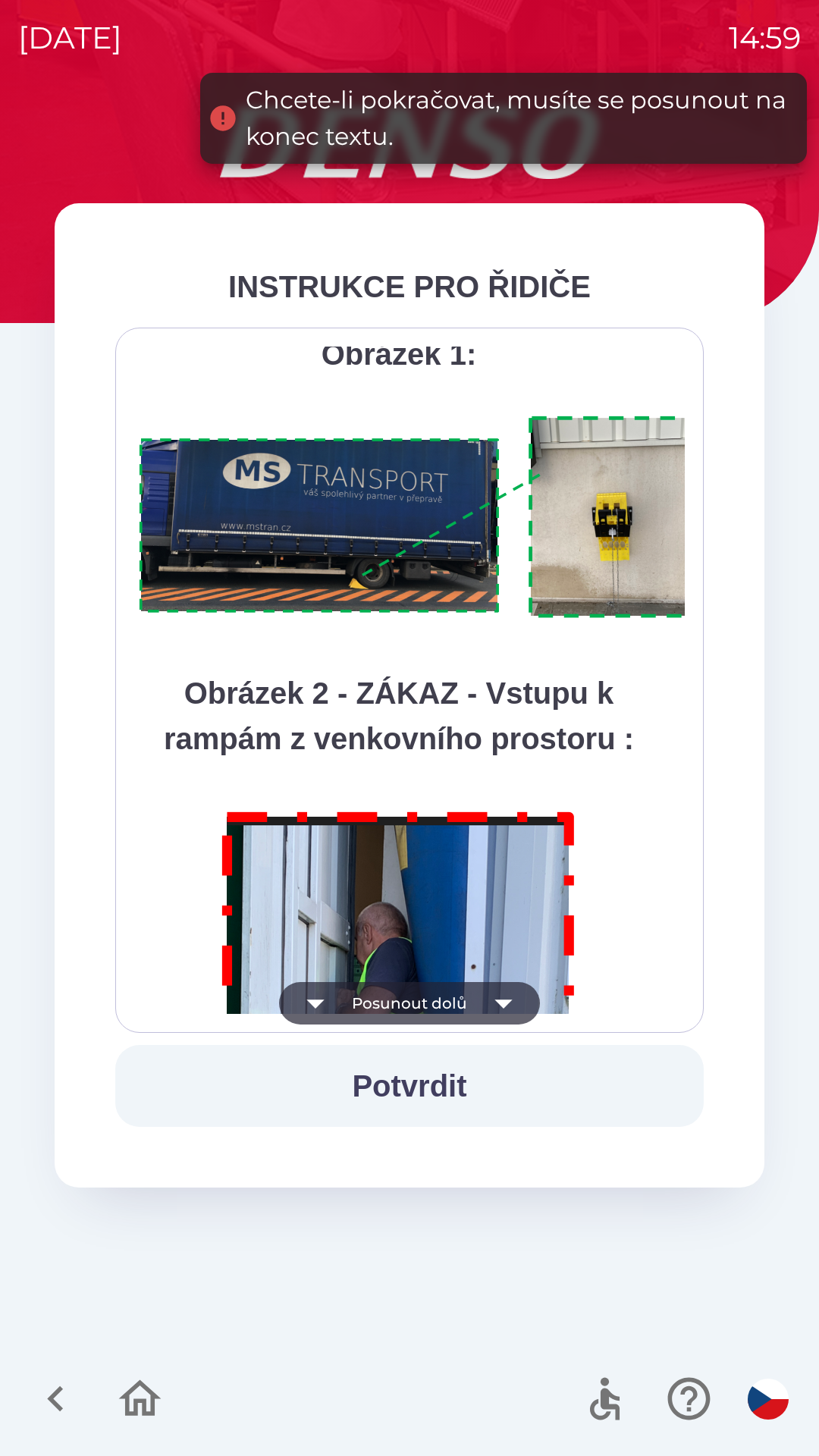
click at [514, 1010] on icon "button" at bounding box center [503, 1003] width 42 height 42
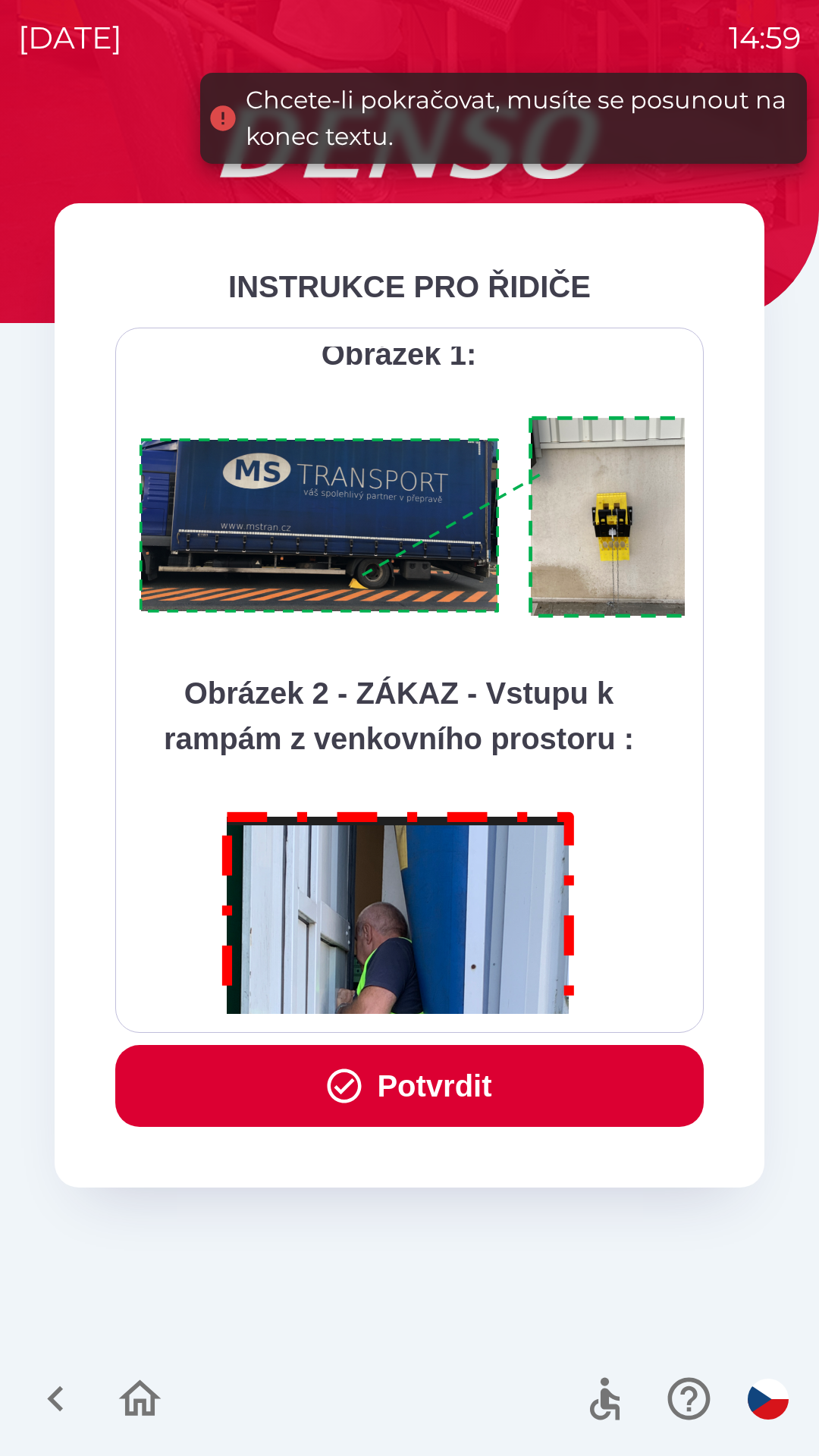
scroll to position [8524, 0]
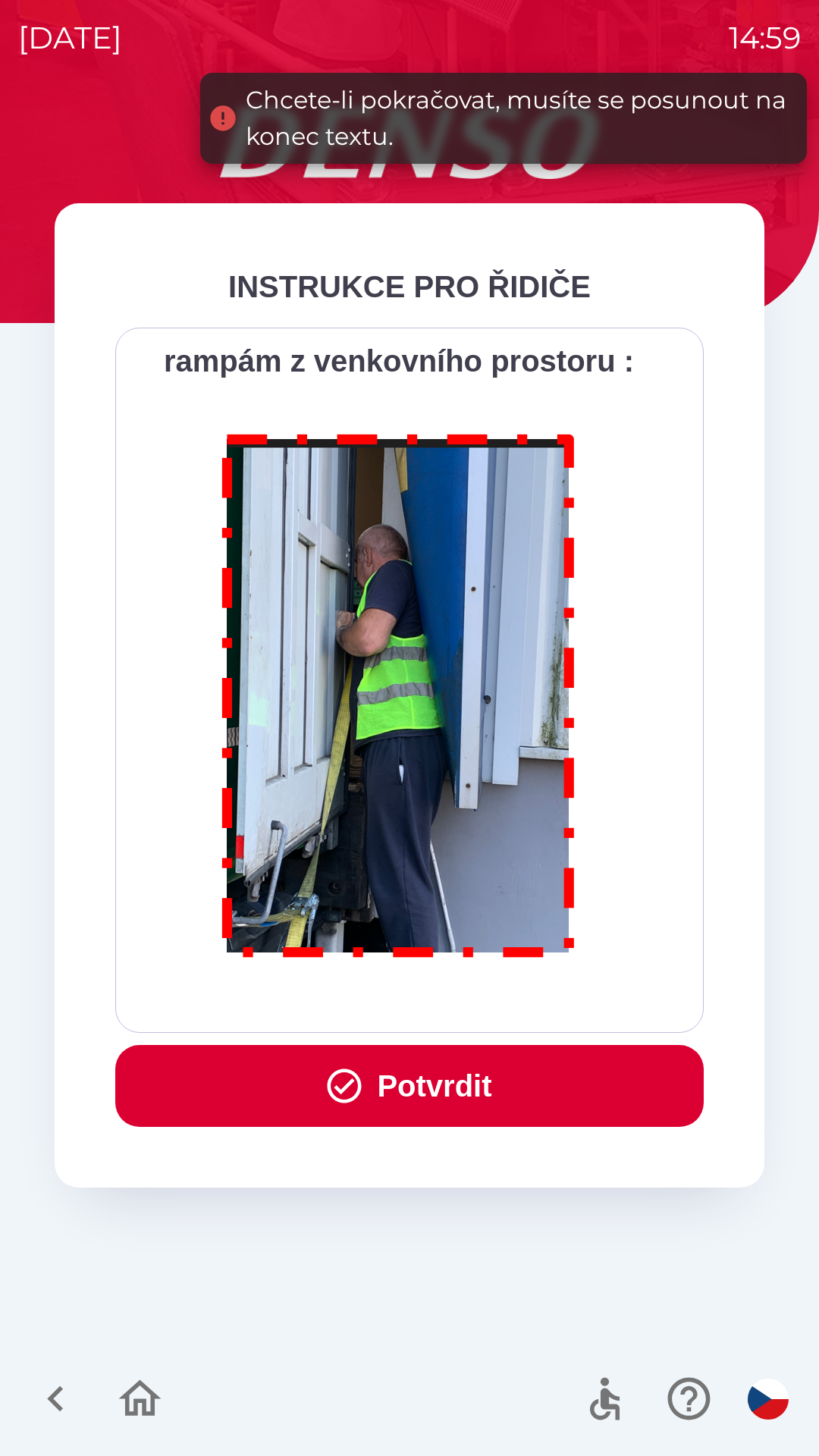
click at [519, 1013] on div "Všichni řidiči přijíždějící do skladu firmy DENSO CZECH s.r.o. jsou po průjezdu…" at bounding box center [409, 680] width 550 height 668
click at [475, 1067] on button "Potvrdit" at bounding box center [409, 1086] width 588 height 82
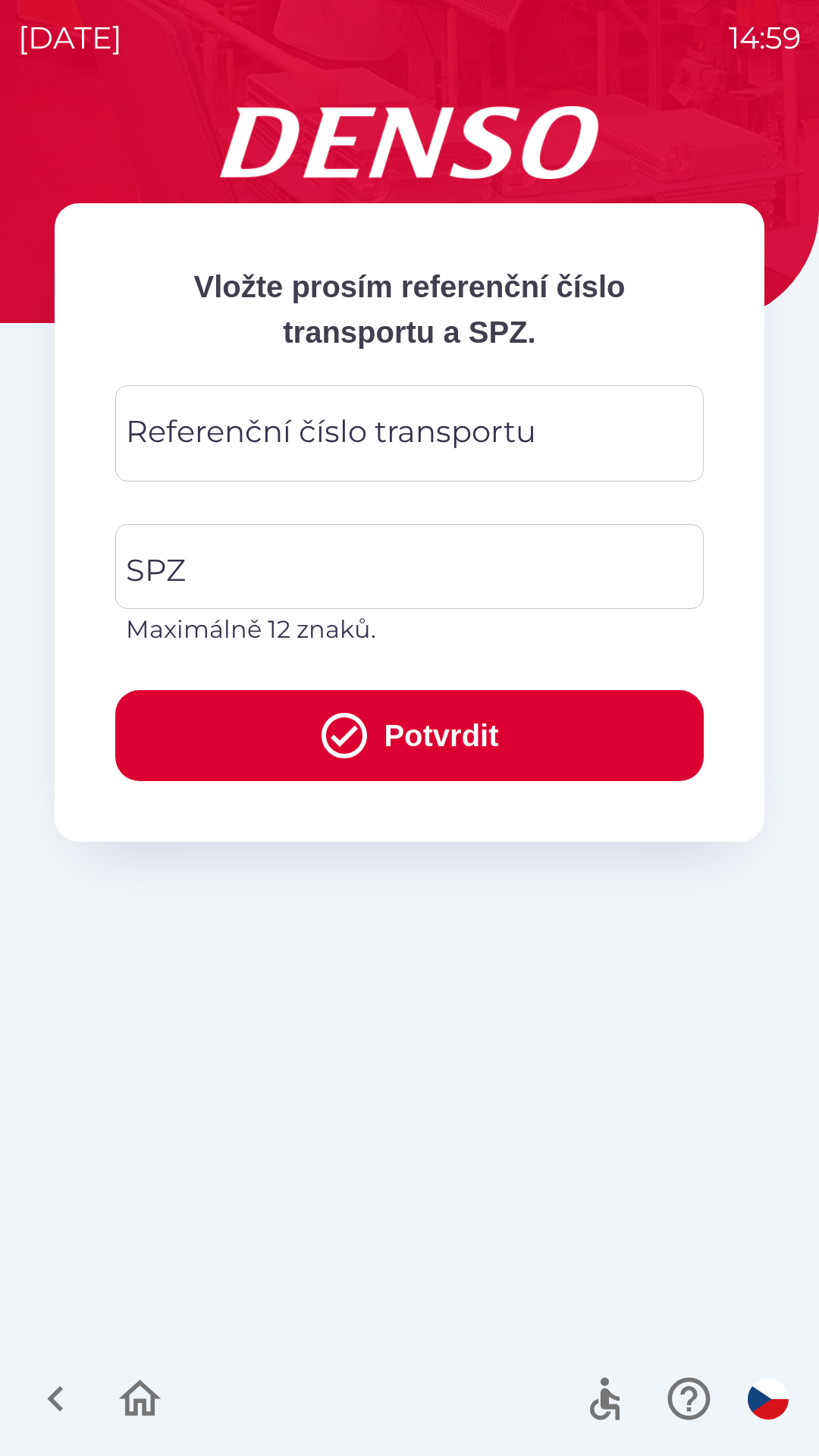
click at [420, 425] on div "Referenční číslo transportu Referenční číslo transportu" at bounding box center [409, 433] width 588 height 97
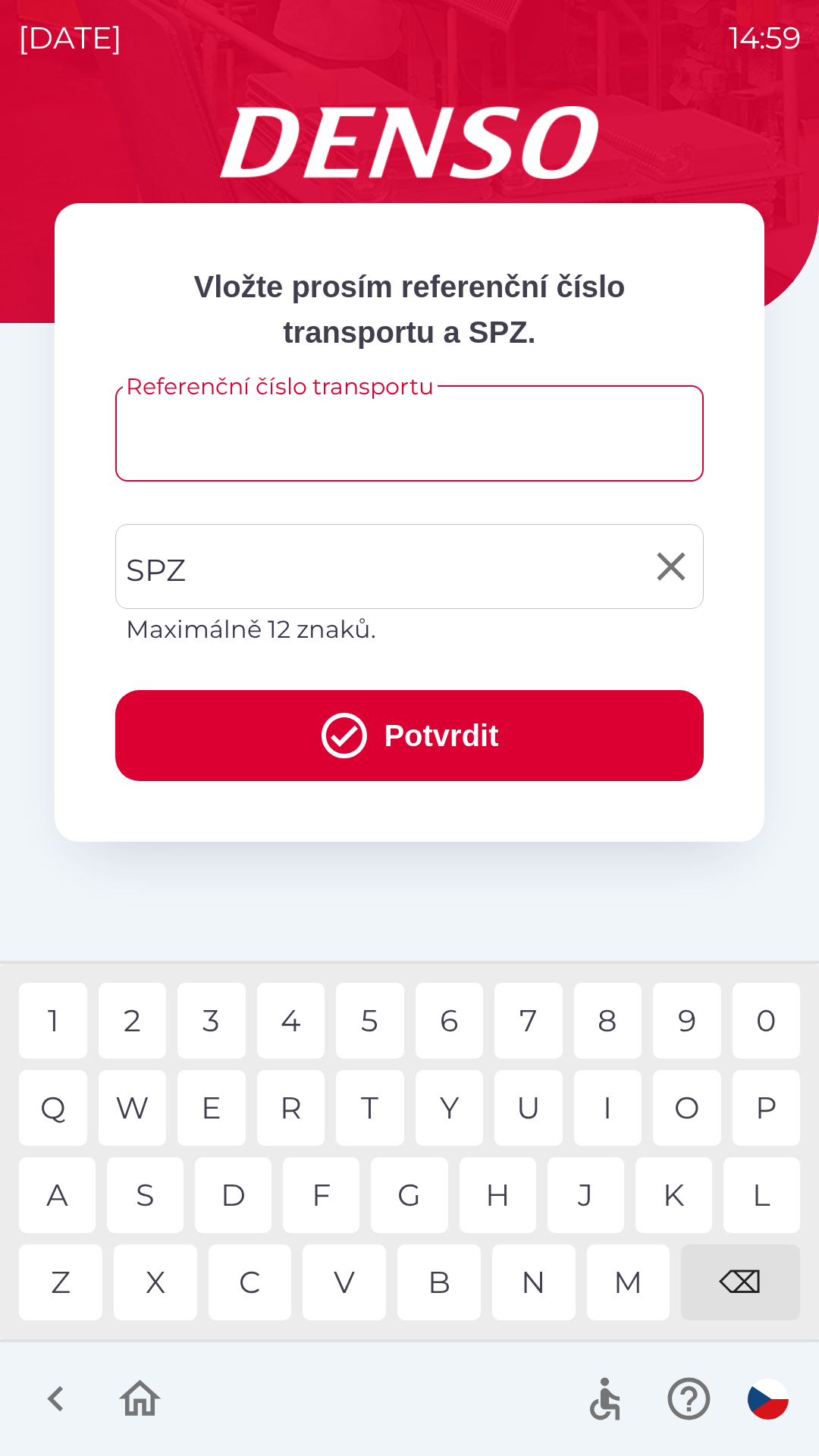
click at [374, 554] on input "SPZ" at bounding box center [398, 567] width 552 height 71
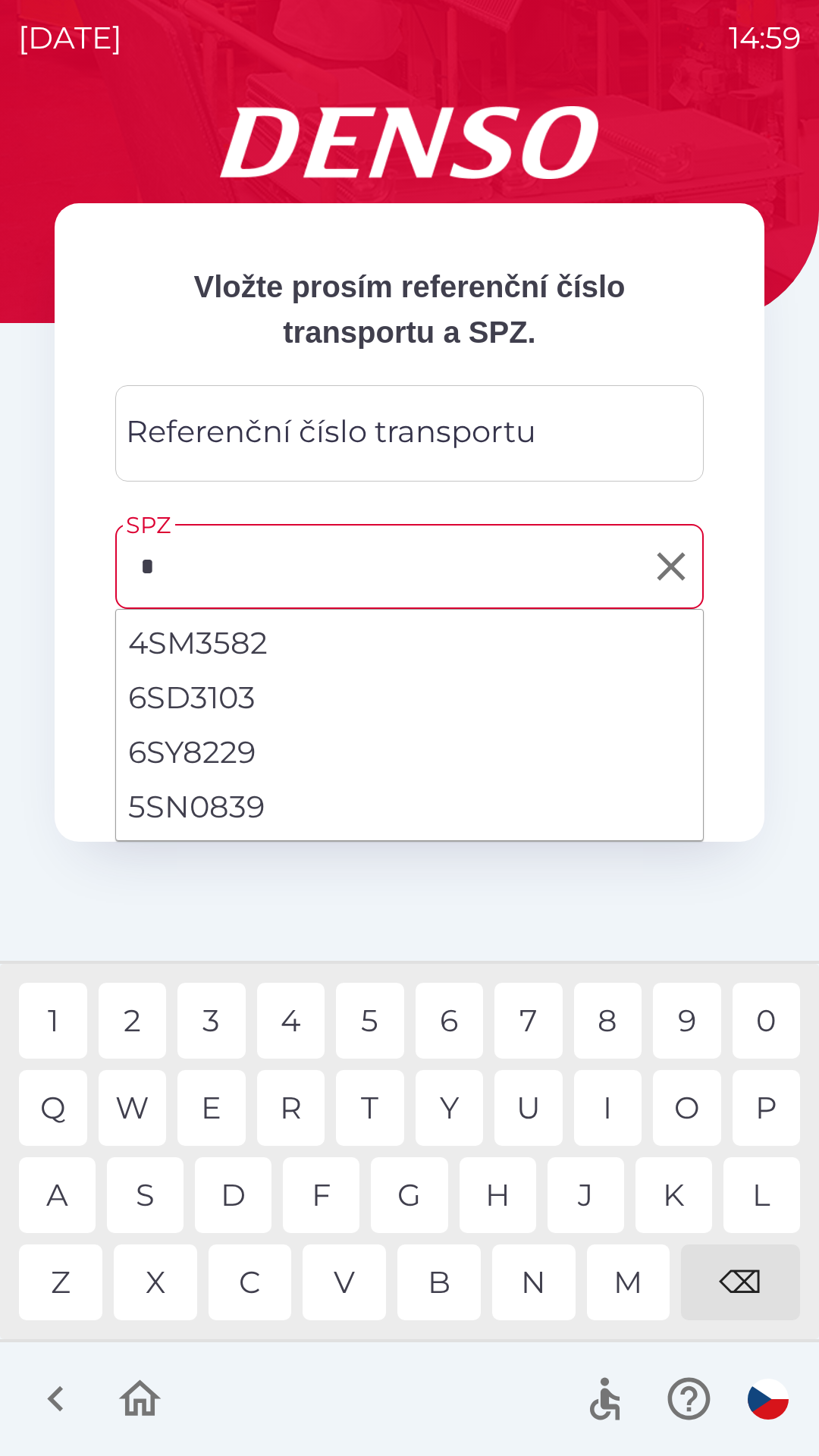
click at [156, 1205] on div "S" at bounding box center [145, 1195] width 76 height 76
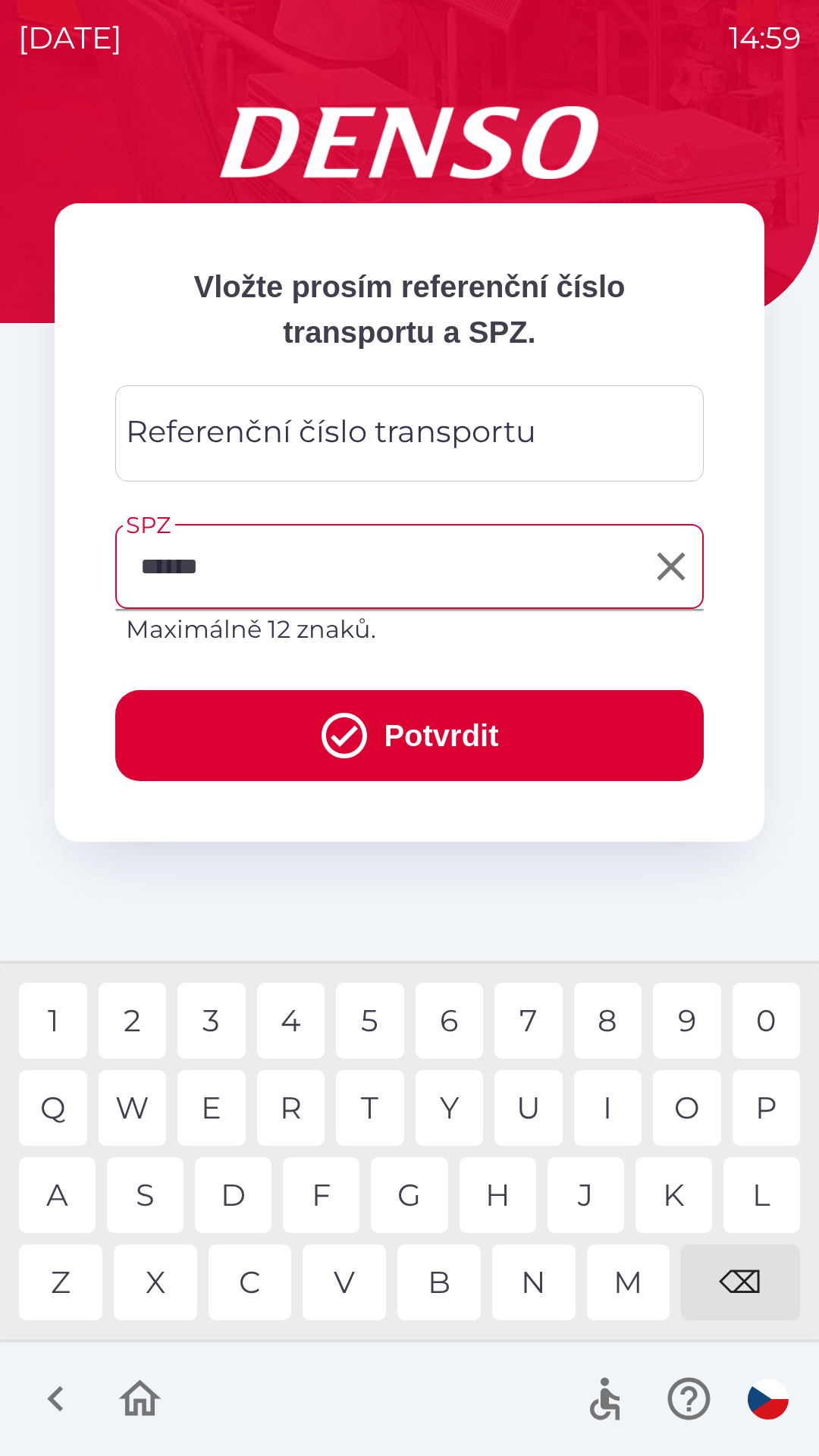
type input "*******"
click at [753, 1031] on div "0" at bounding box center [767, 1021] width 68 height 76
click at [489, 426] on div "Referenční číslo transportu Referenční číslo transportu" at bounding box center [409, 433] width 588 height 97
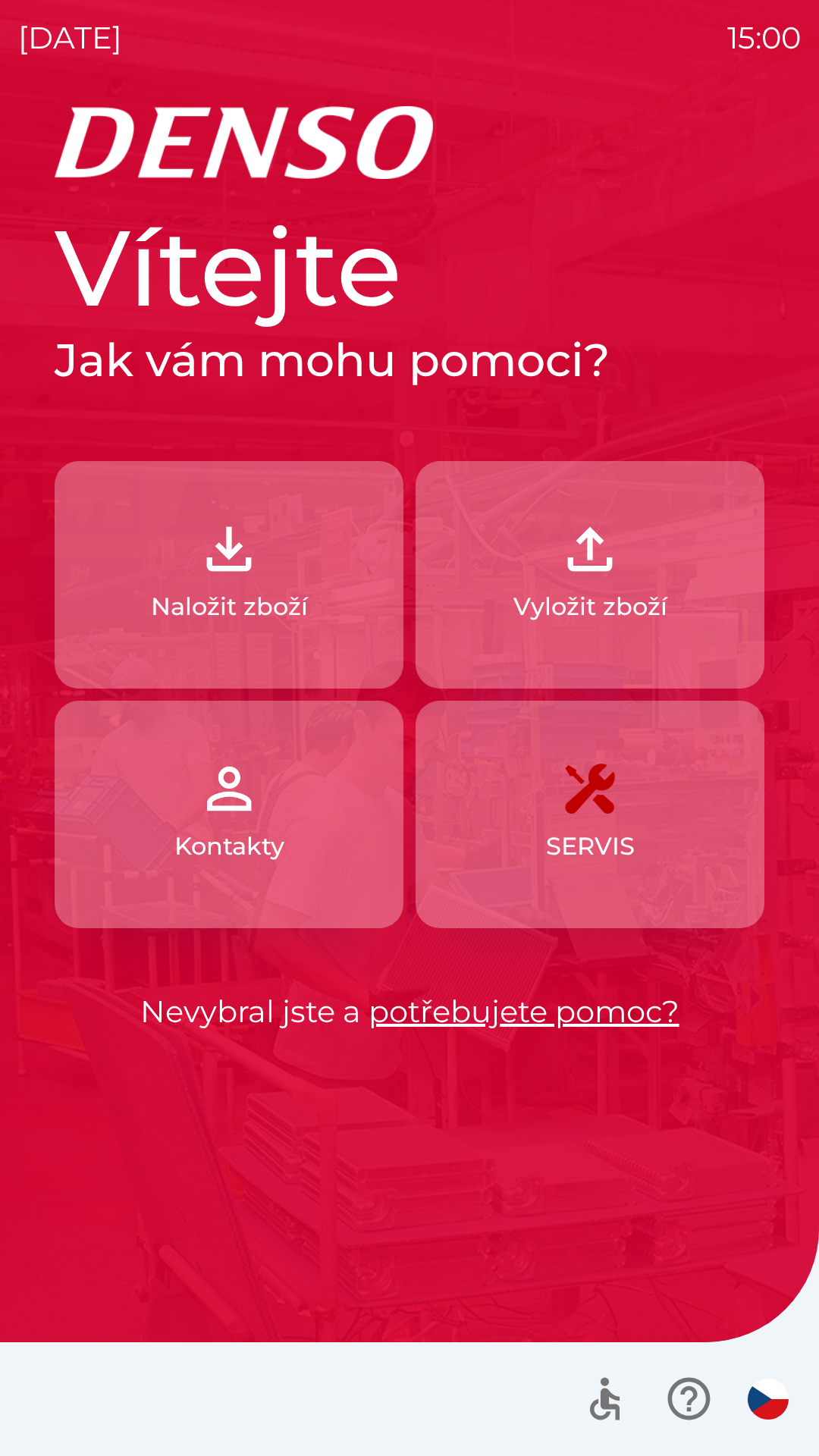
click at [577, 584] on button "Vyložit zboží" at bounding box center [590, 574] width 349 height 228
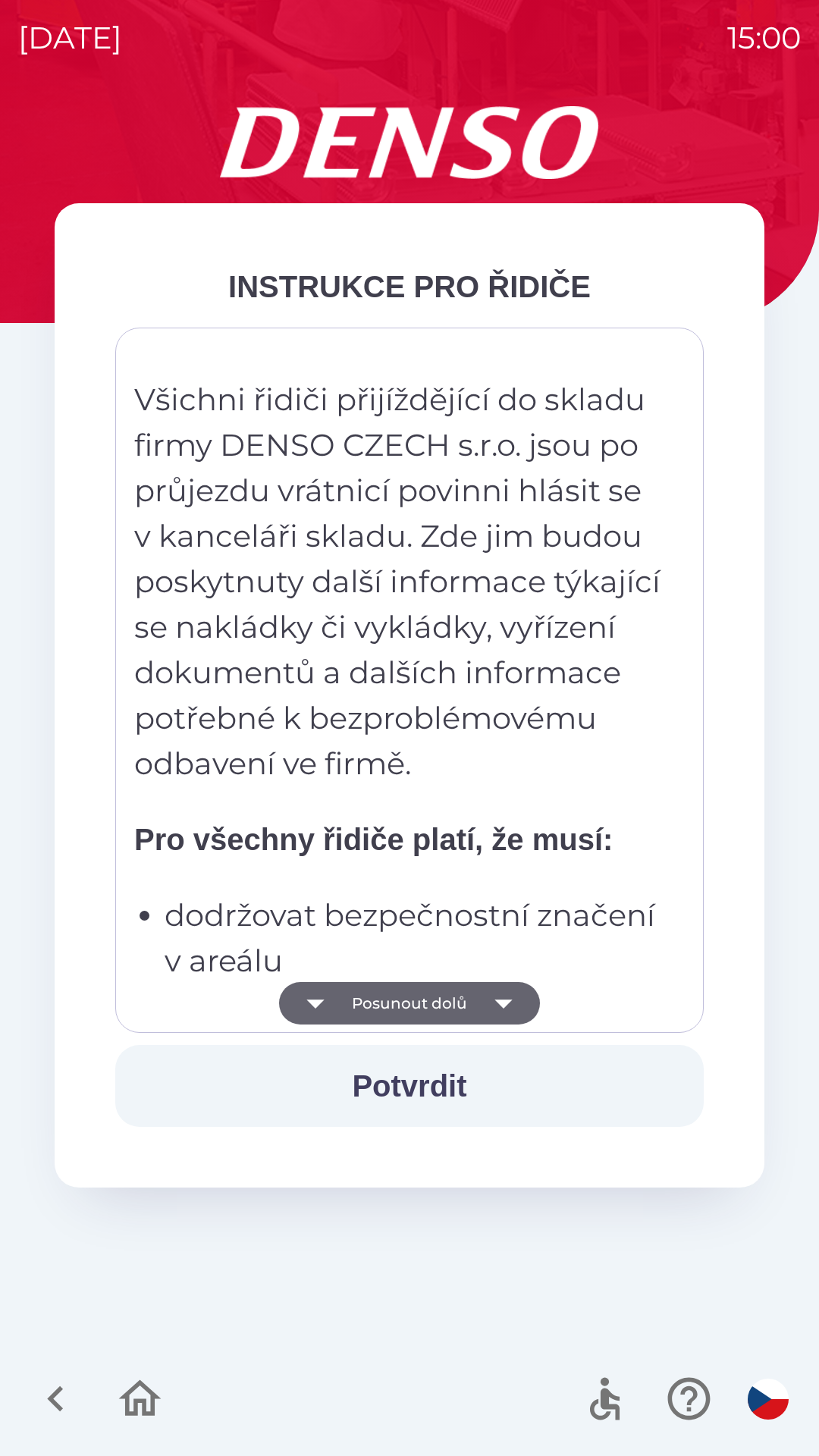
click at [508, 984] on icon "button" at bounding box center [503, 1003] width 42 height 42
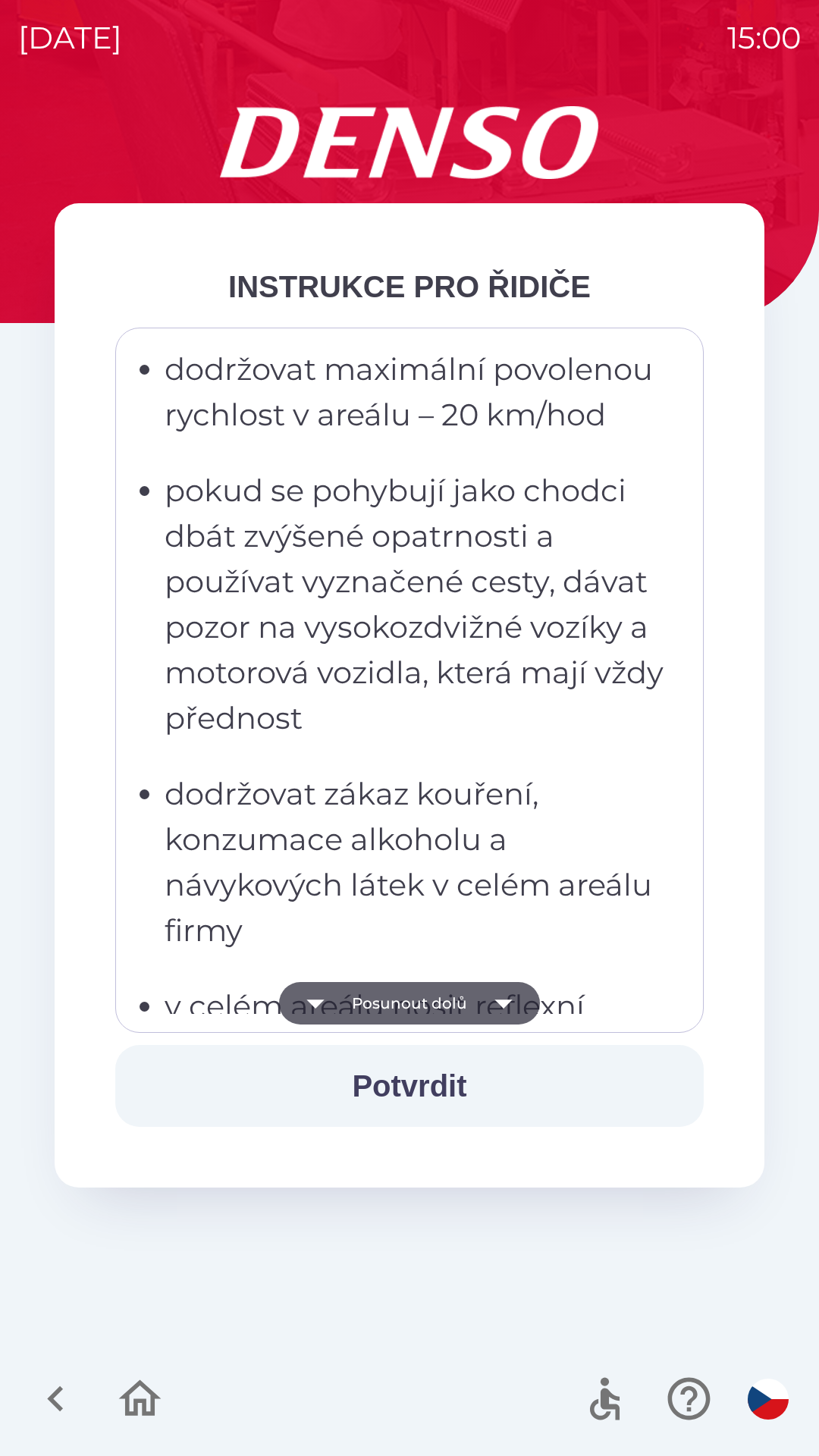
click at [490, 1007] on icon "button" at bounding box center [503, 1003] width 42 height 42
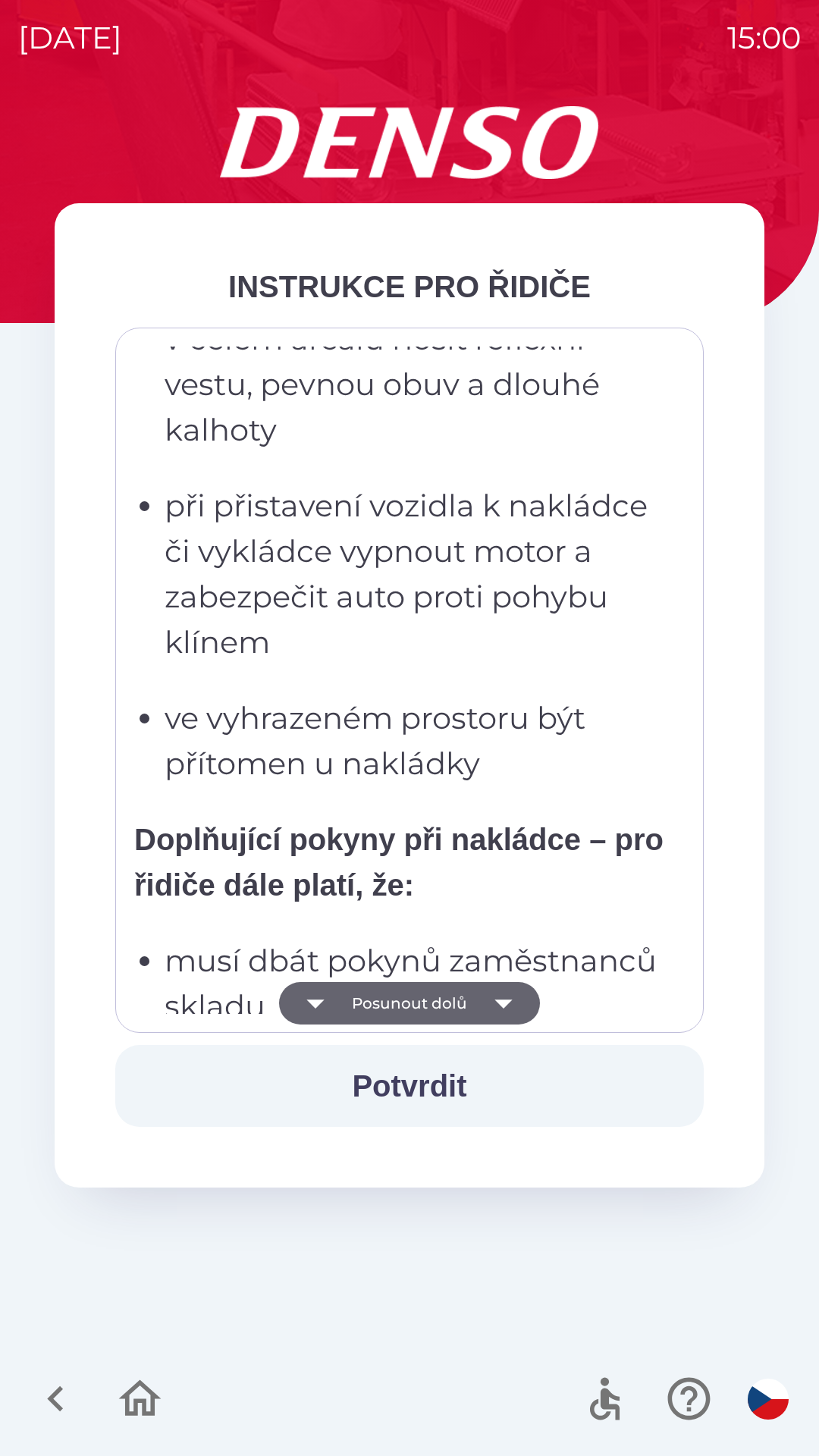
click at [503, 1010] on icon "button" at bounding box center [503, 1003] width 42 height 42
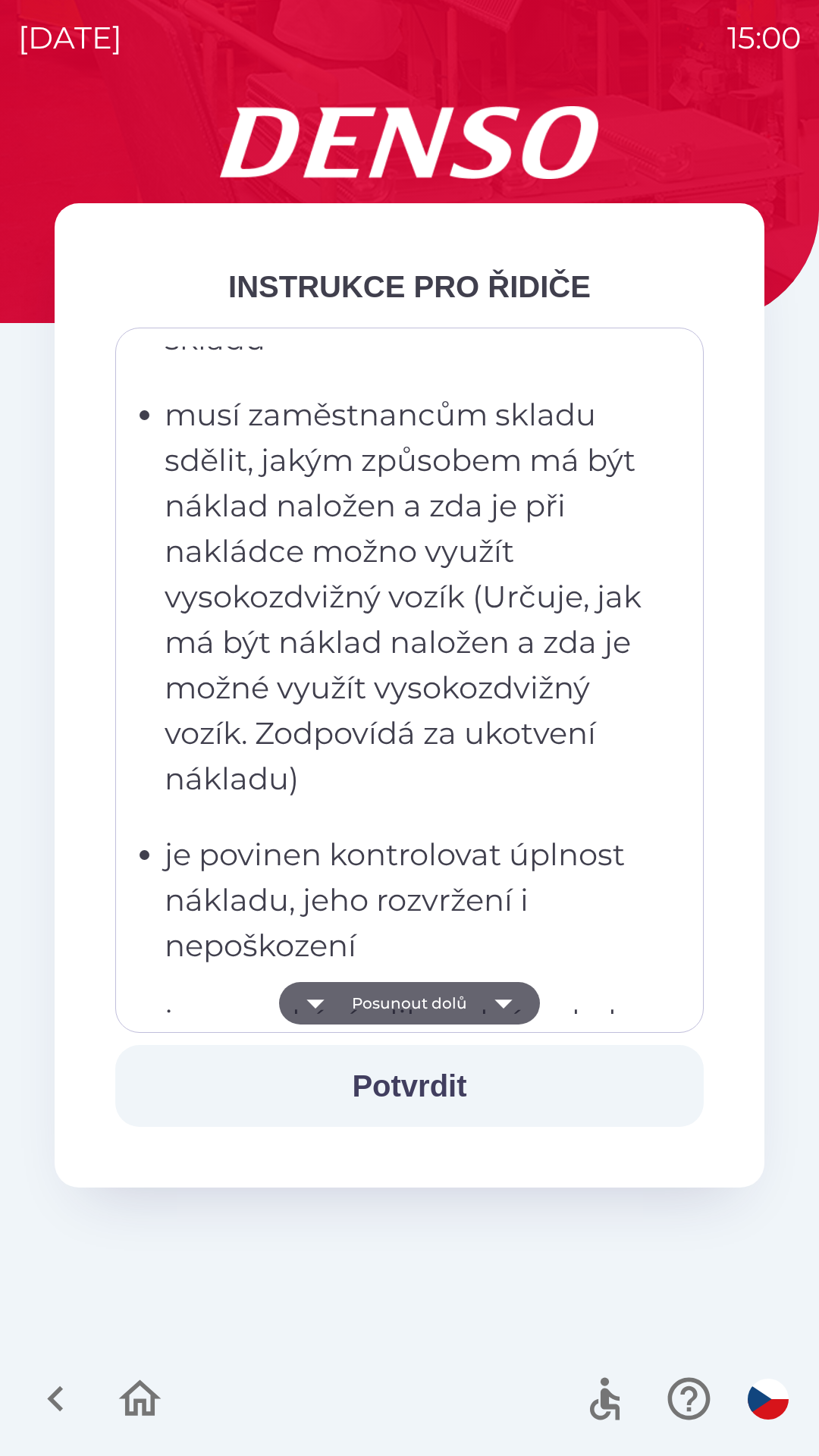
click at [508, 1009] on icon "button" at bounding box center [503, 1003] width 42 height 42
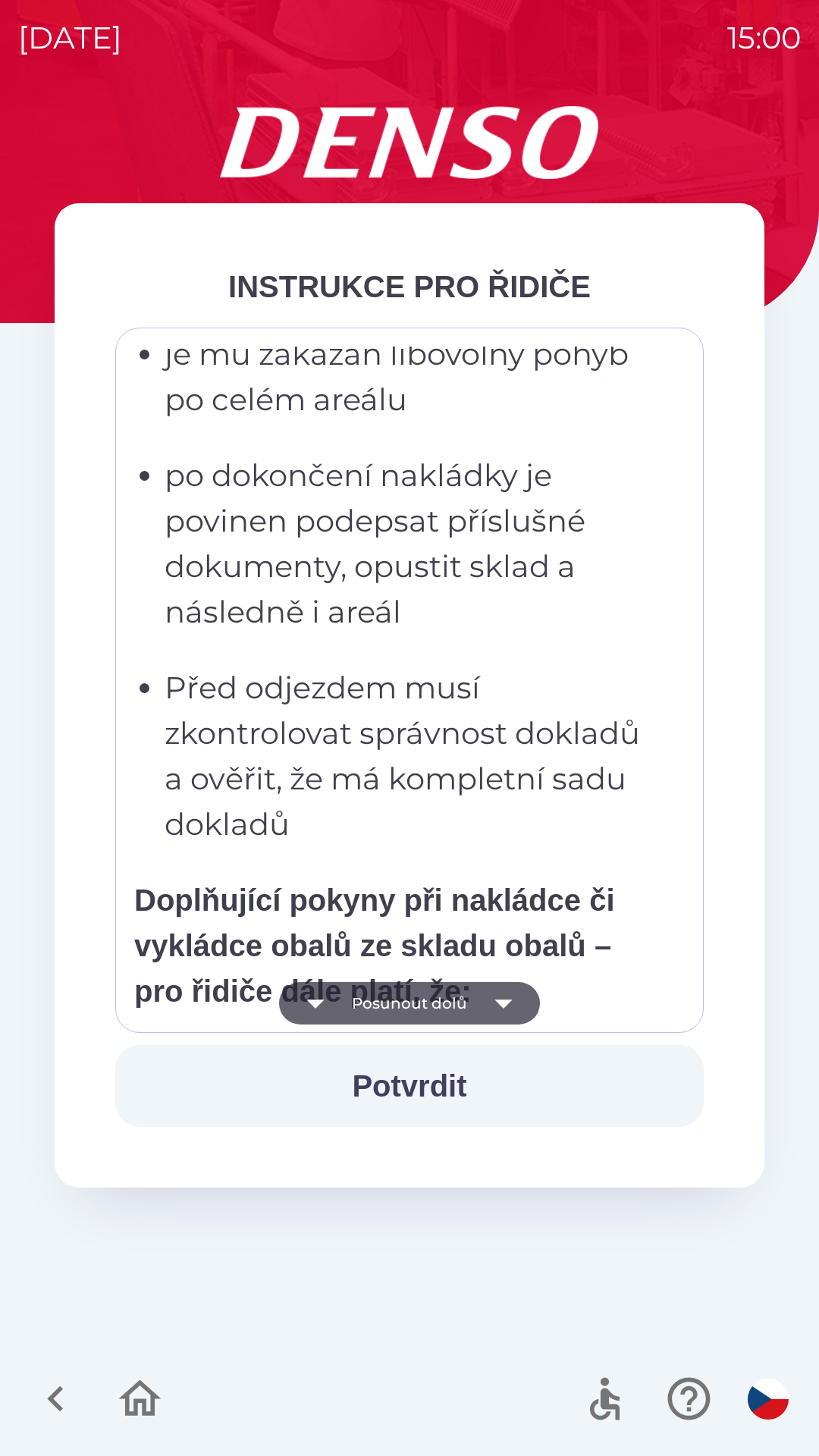
click at [501, 1001] on icon "button" at bounding box center [503, 1004] width 18 height 9
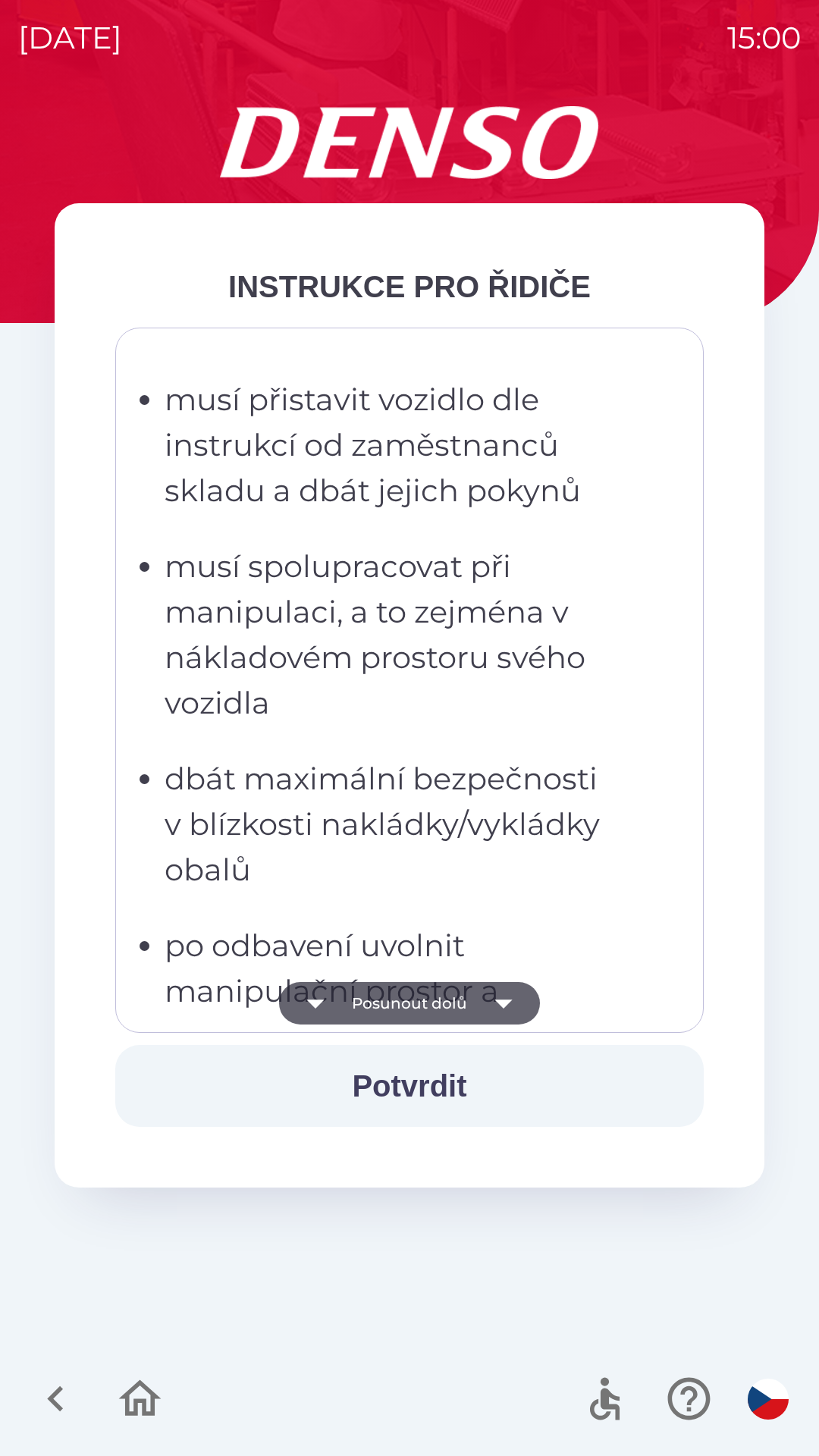
click at [492, 1005] on icon "button" at bounding box center [503, 1003] width 42 height 42
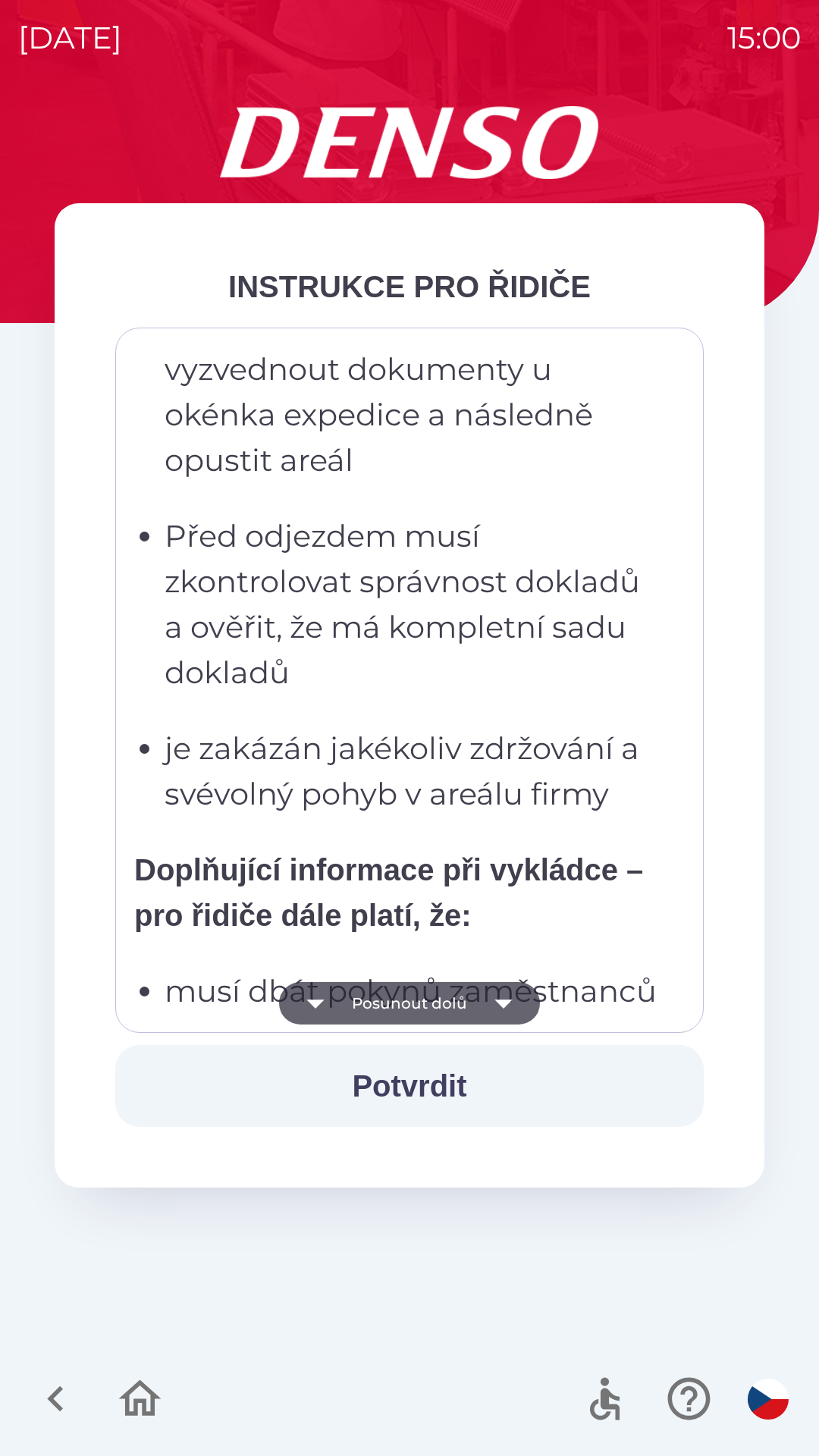
click at [507, 1007] on icon "button" at bounding box center [503, 1003] width 42 height 42
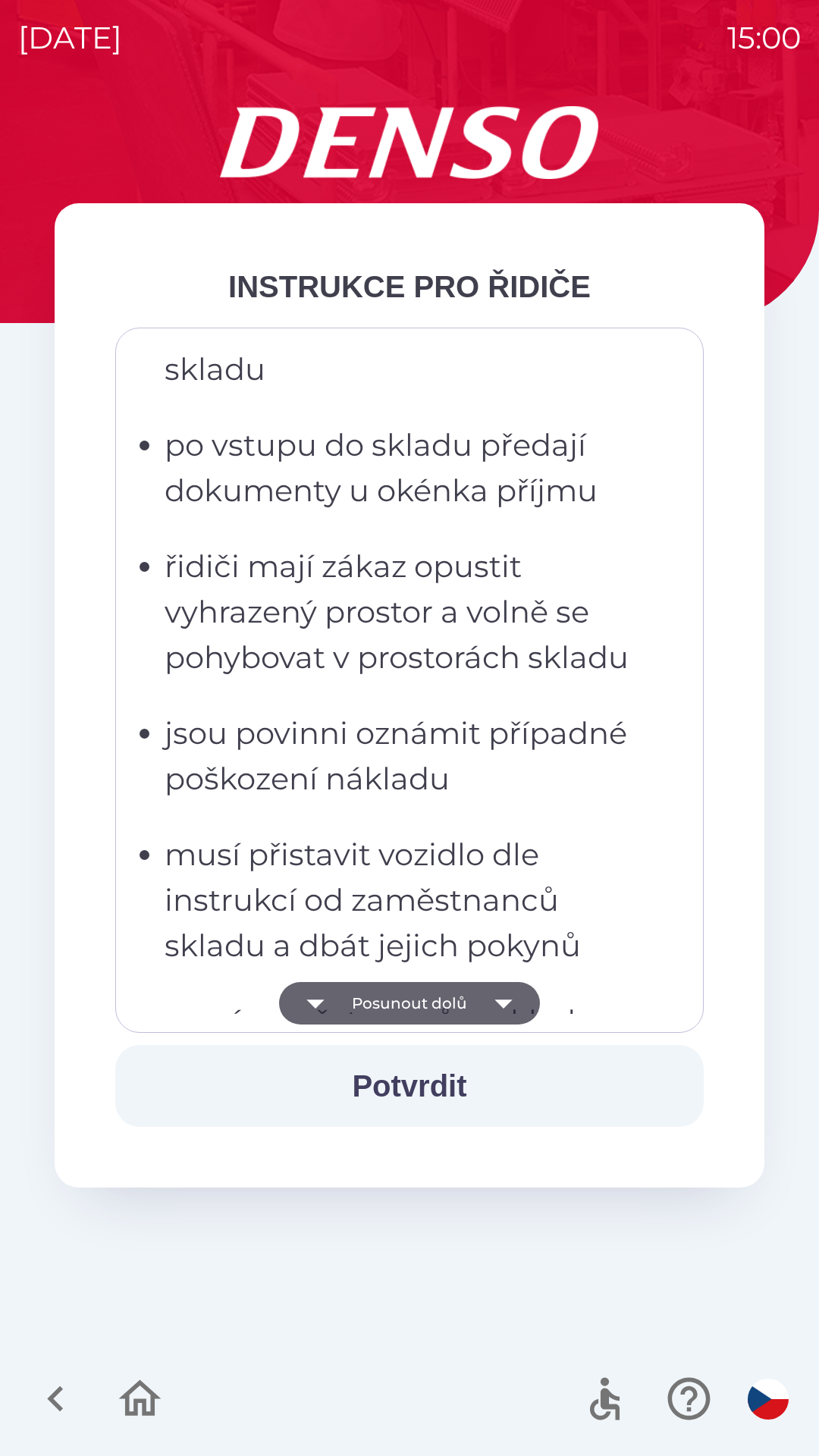
click at [502, 1010] on icon "button" at bounding box center [503, 1003] width 42 height 42
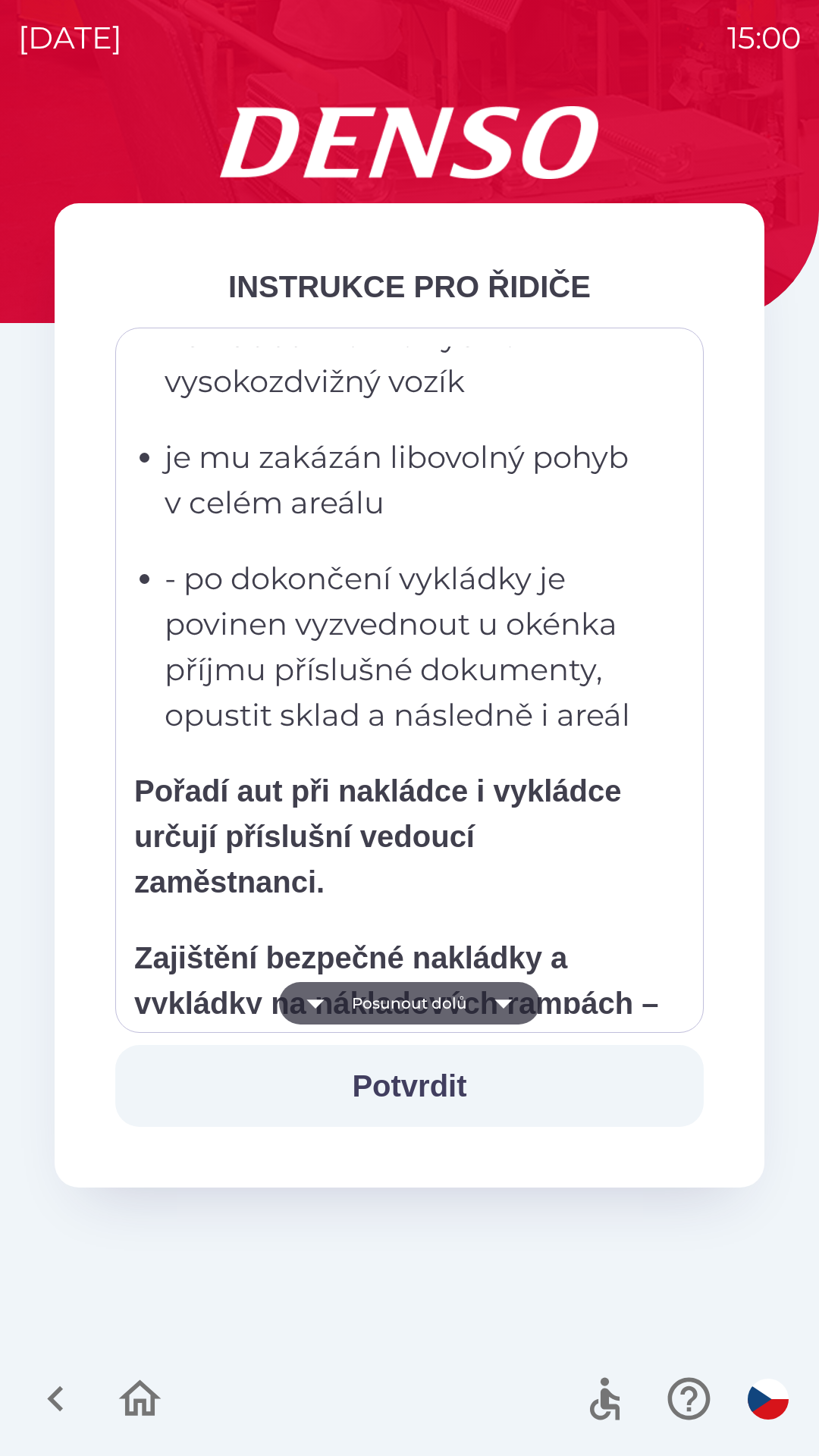
click at [499, 1012] on icon "button" at bounding box center [503, 1003] width 42 height 42
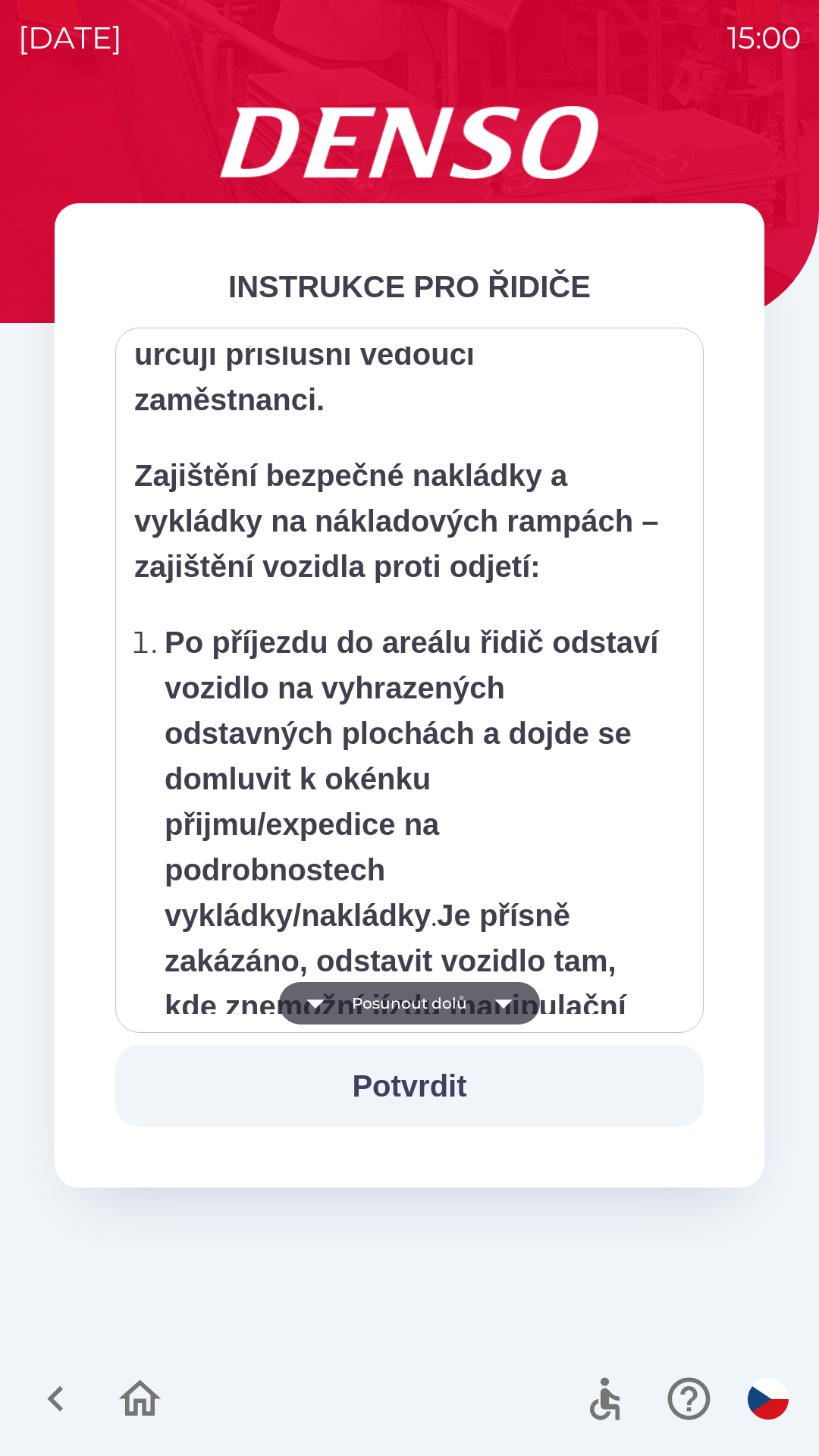
click at [497, 1003] on icon "button" at bounding box center [503, 1004] width 18 height 9
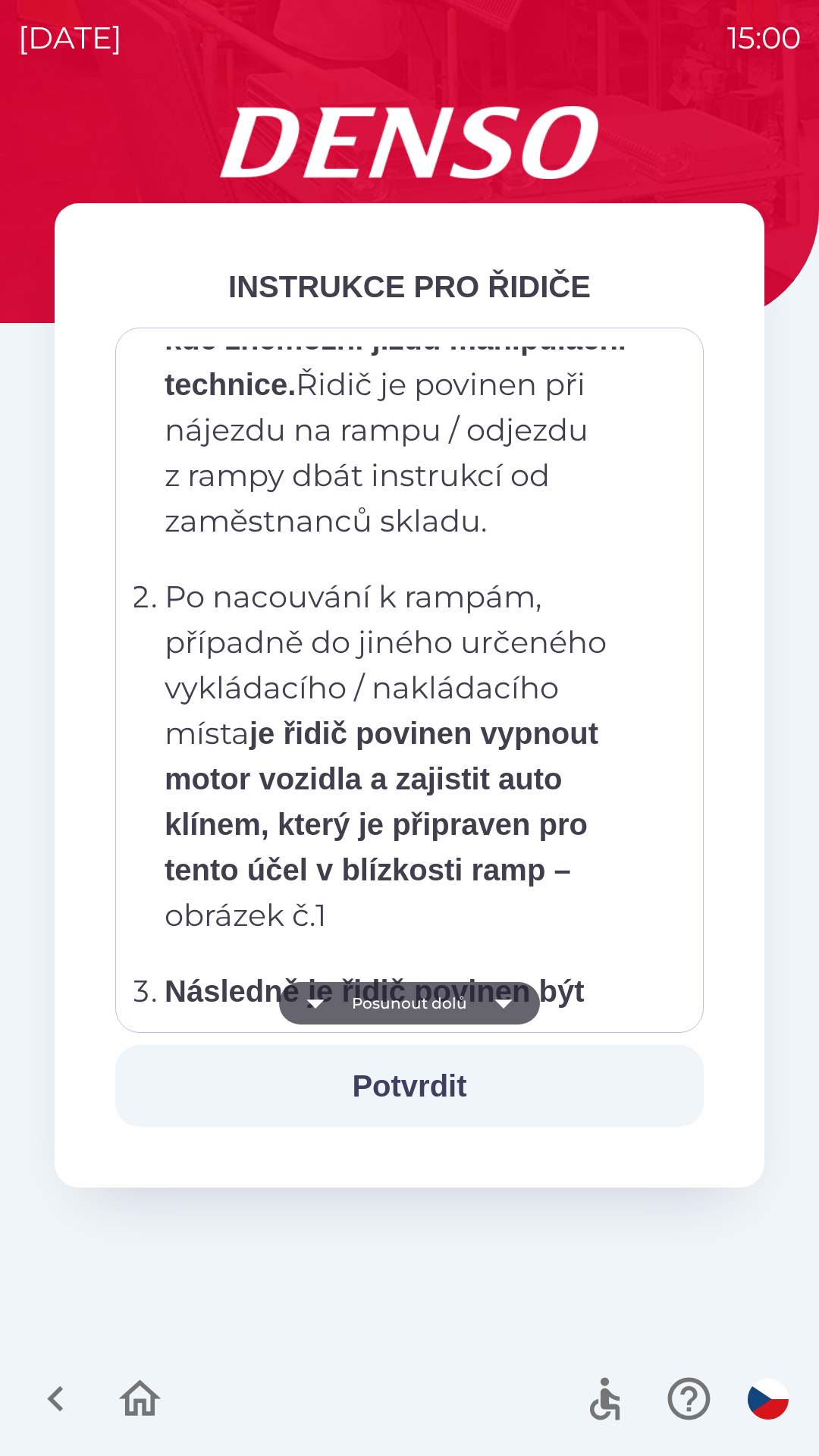
click at [498, 1011] on icon "button" at bounding box center [503, 1003] width 42 height 42
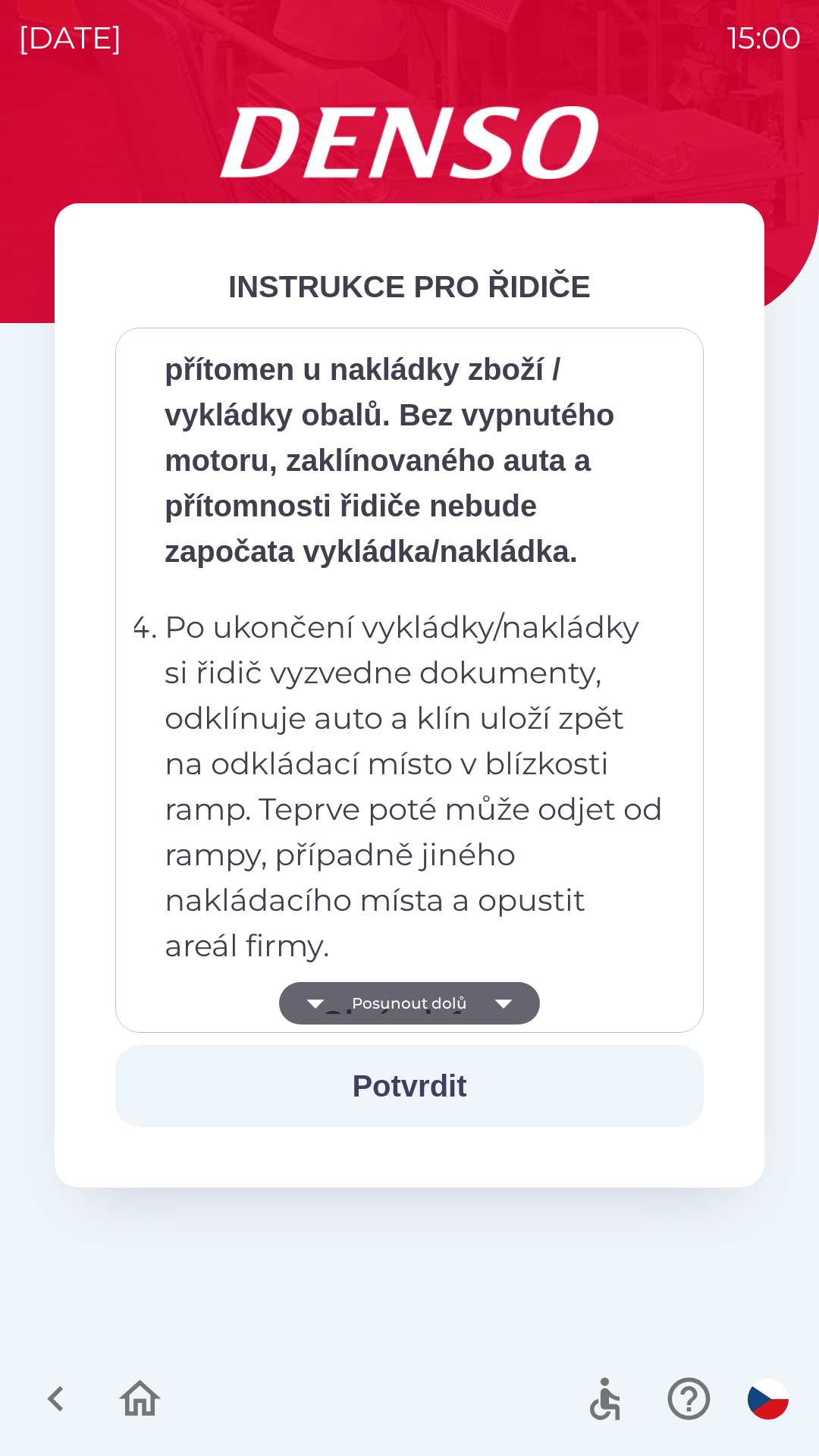
click at [508, 1005] on icon "button" at bounding box center [503, 1003] width 42 height 42
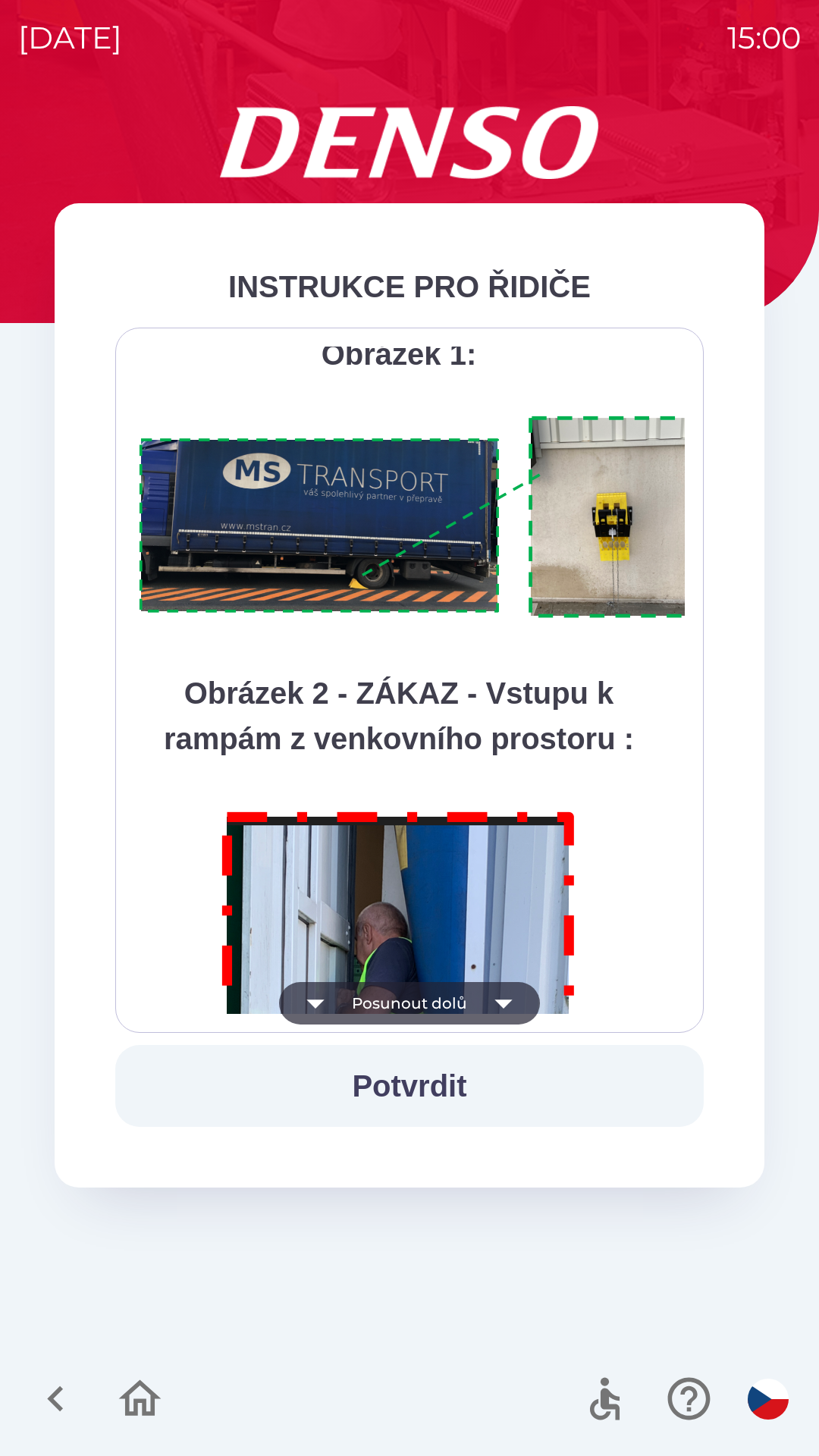
click at [514, 1003] on icon "button" at bounding box center [503, 1003] width 42 height 42
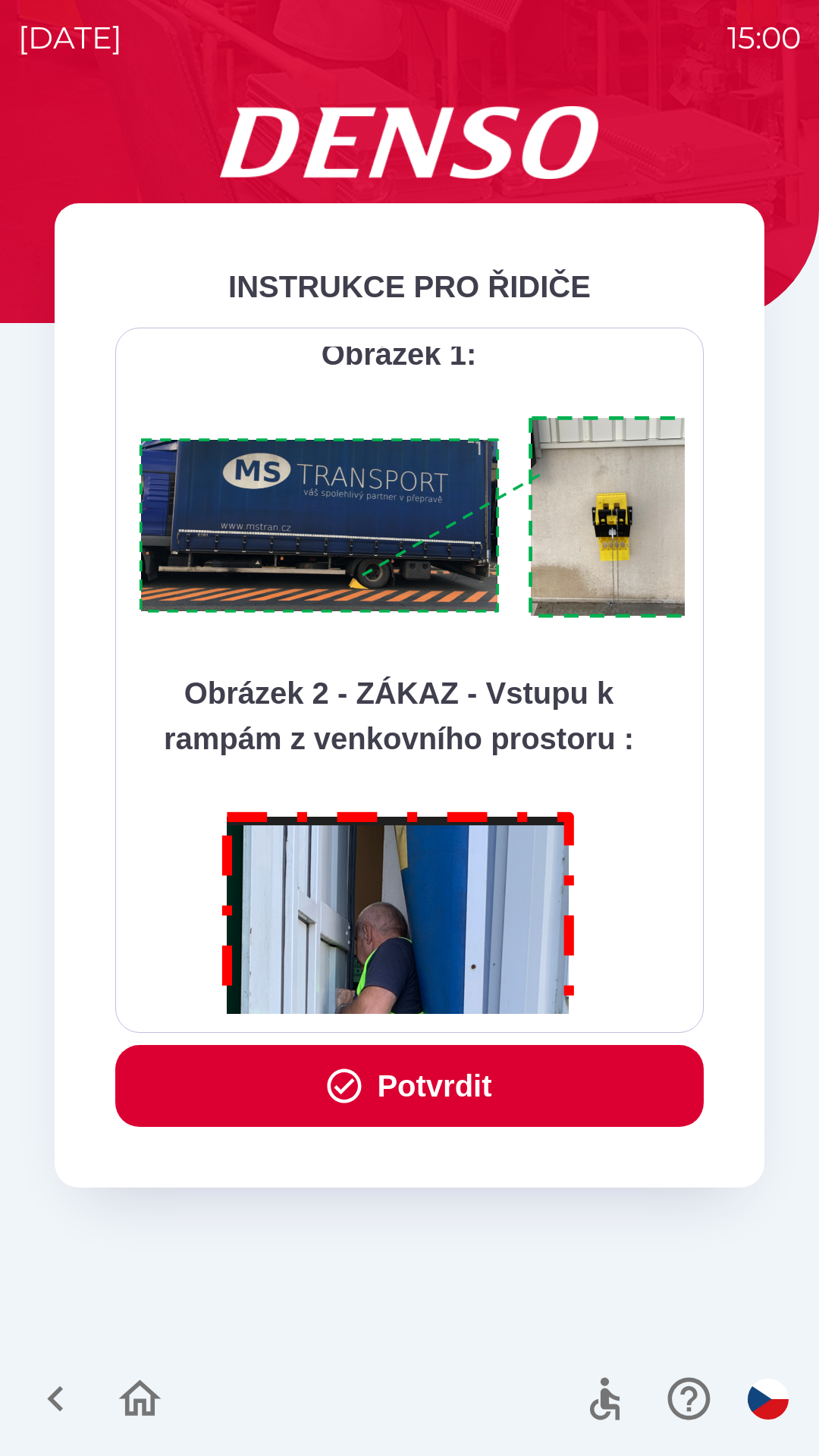
scroll to position [8524, 0]
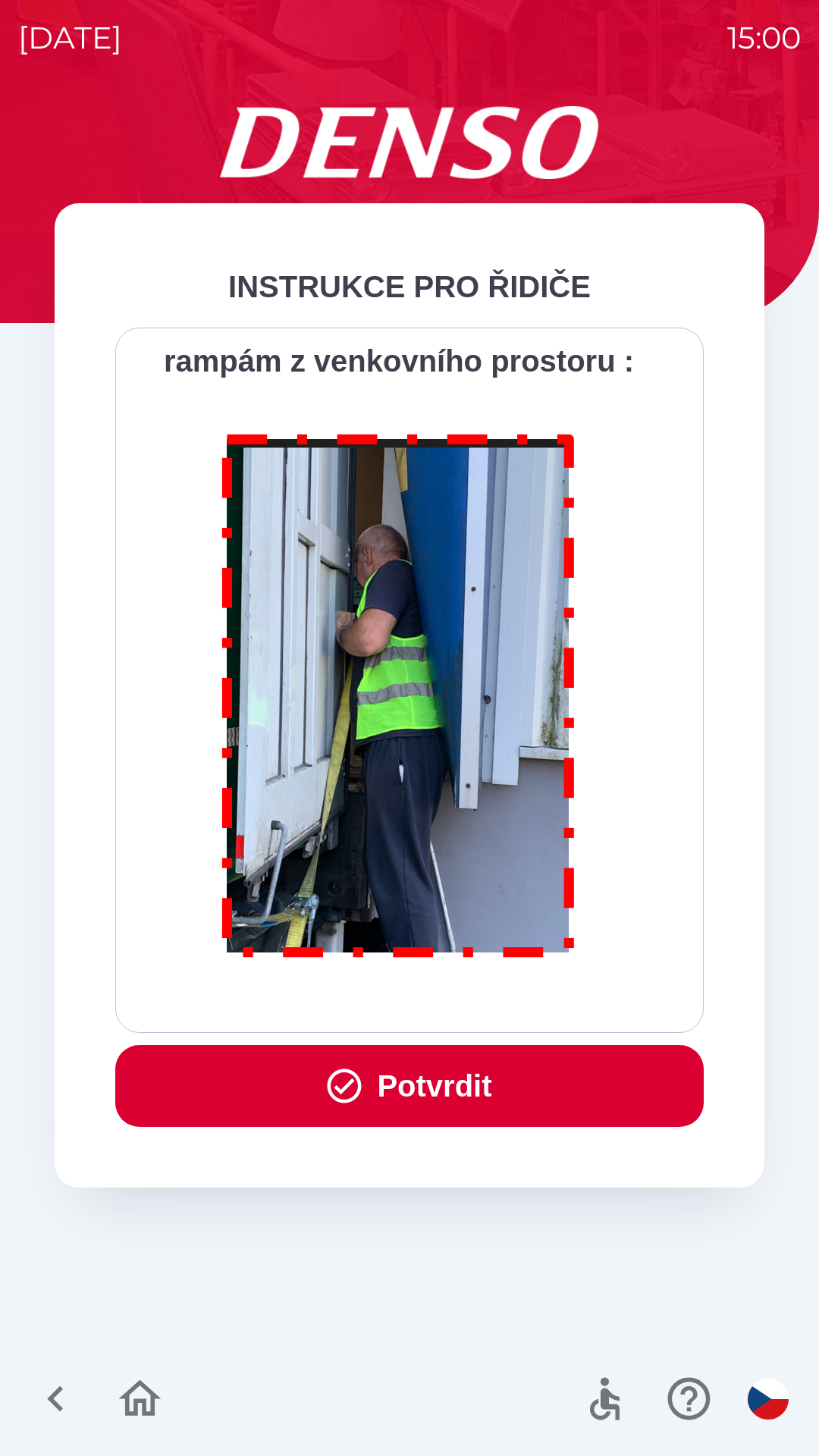
click at [505, 999] on div "Všichni řidiči přijíždějící do skladu firmy DENSO CZECH s.r.o. jsou po průjezdu…" at bounding box center [409, 680] width 550 height 668
click at [468, 1102] on button "Potvrdit" at bounding box center [409, 1086] width 588 height 82
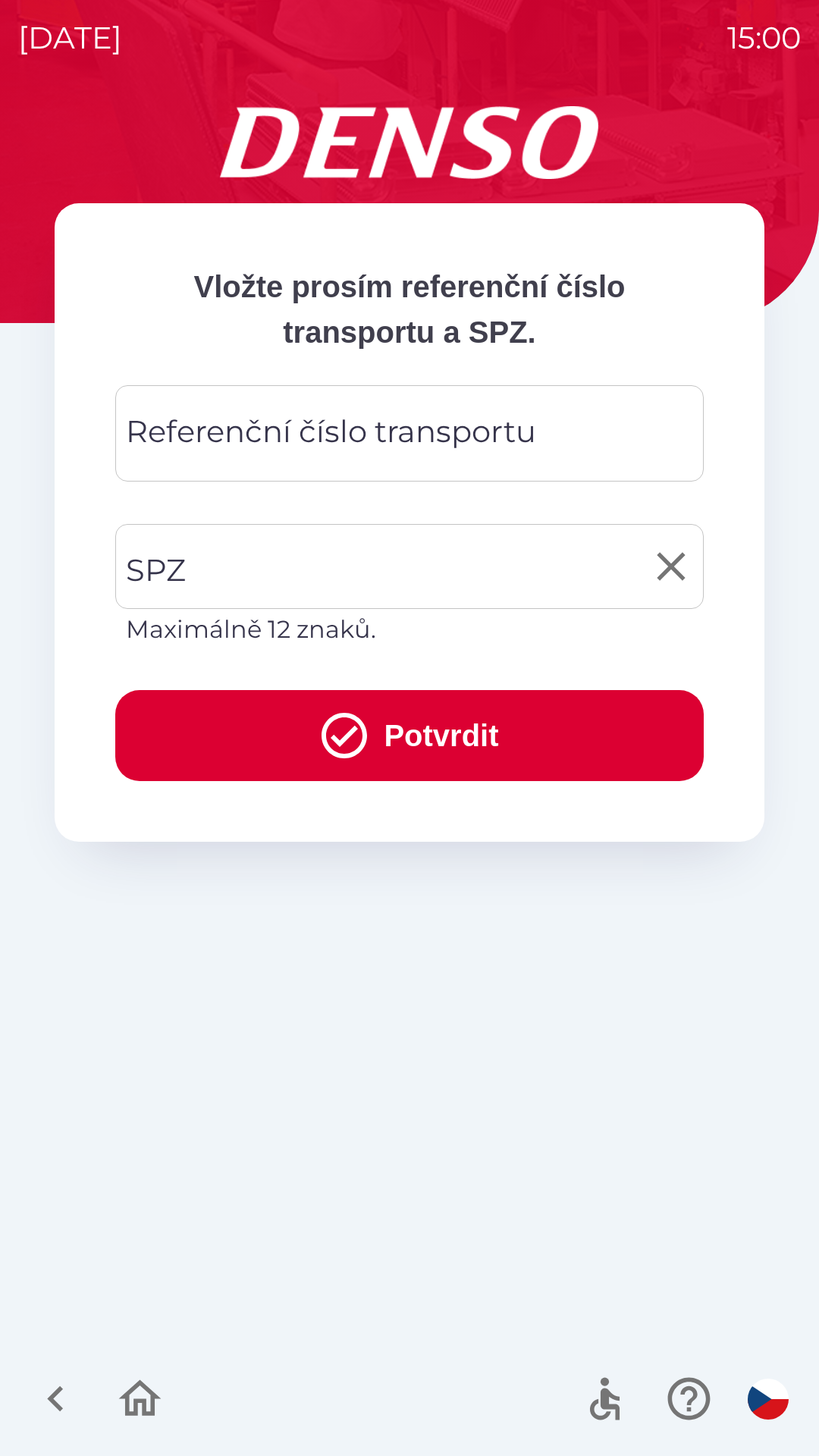
click at [339, 558] on input "SPZ" at bounding box center [398, 567] width 552 height 71
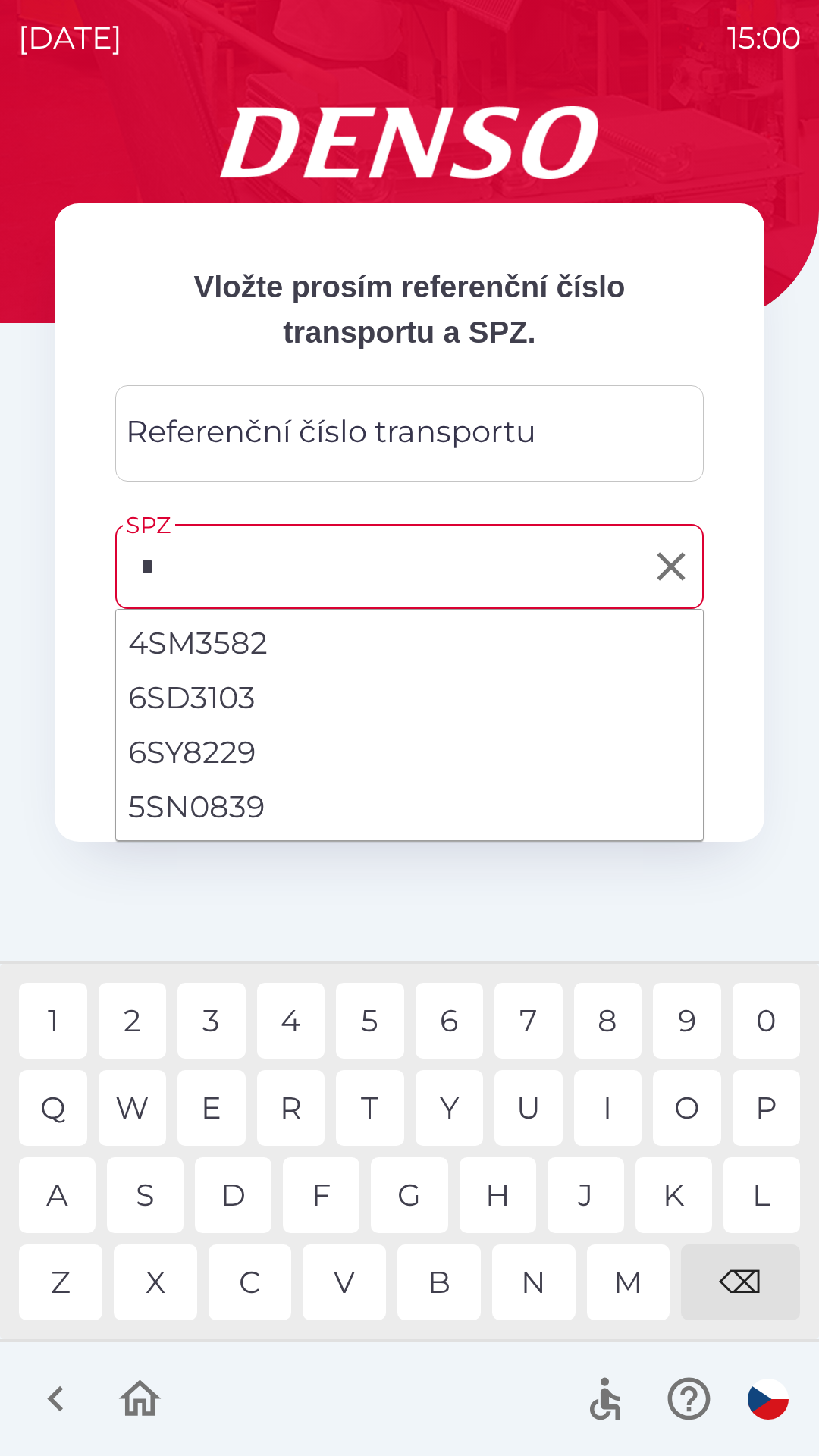
click at [165, 1194] on div "S" at bounding box center [145, 1195] width 76 height 76
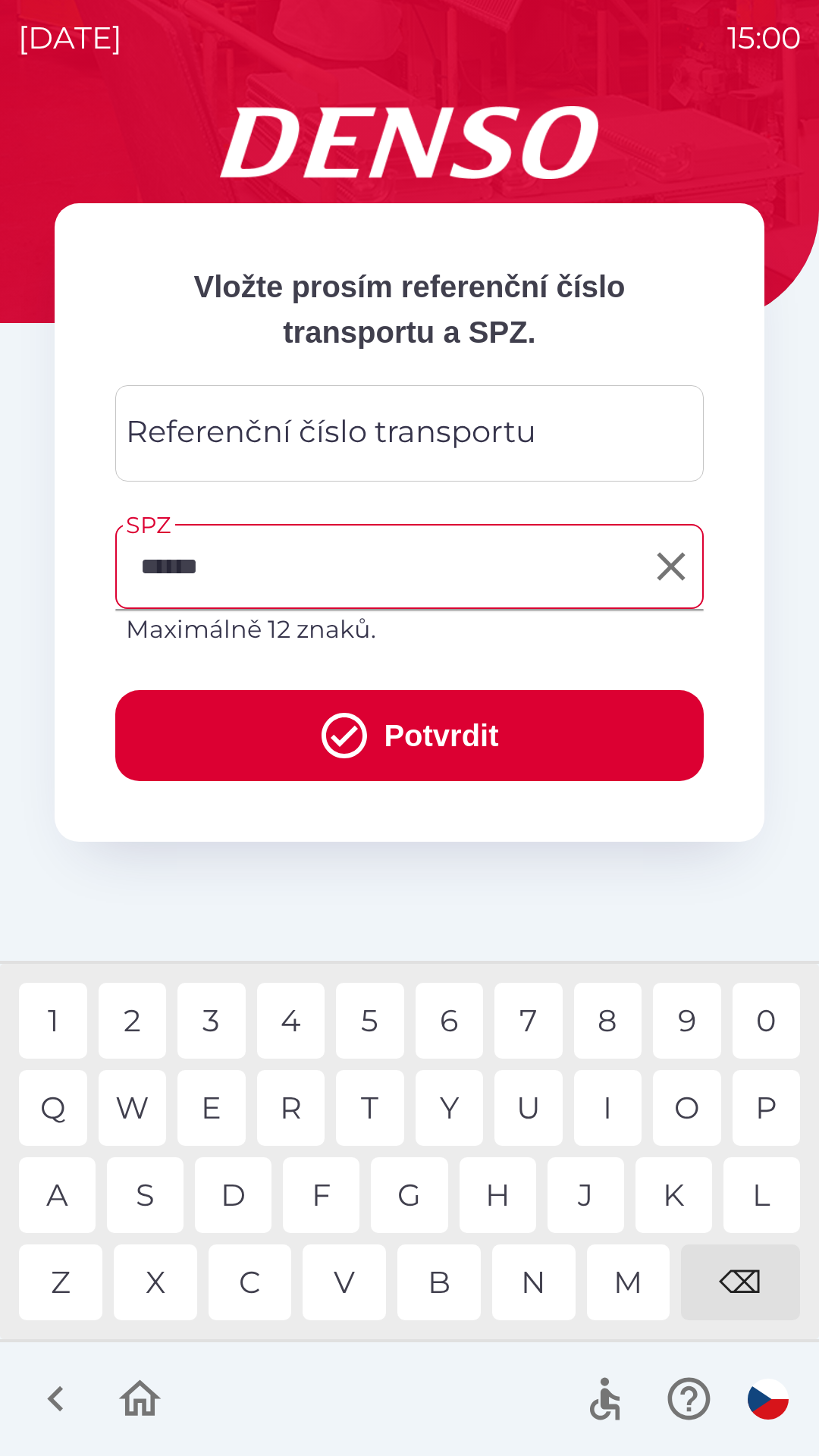
type input "*******"
click at [750, 1018] on div "0" at bounding box center [767, 1021] width 68 height 76
click at [411, 448] on div "Referenční číslo transportu Referenční číslo transportu" at bounding box center [409, 433] width 588 height 97
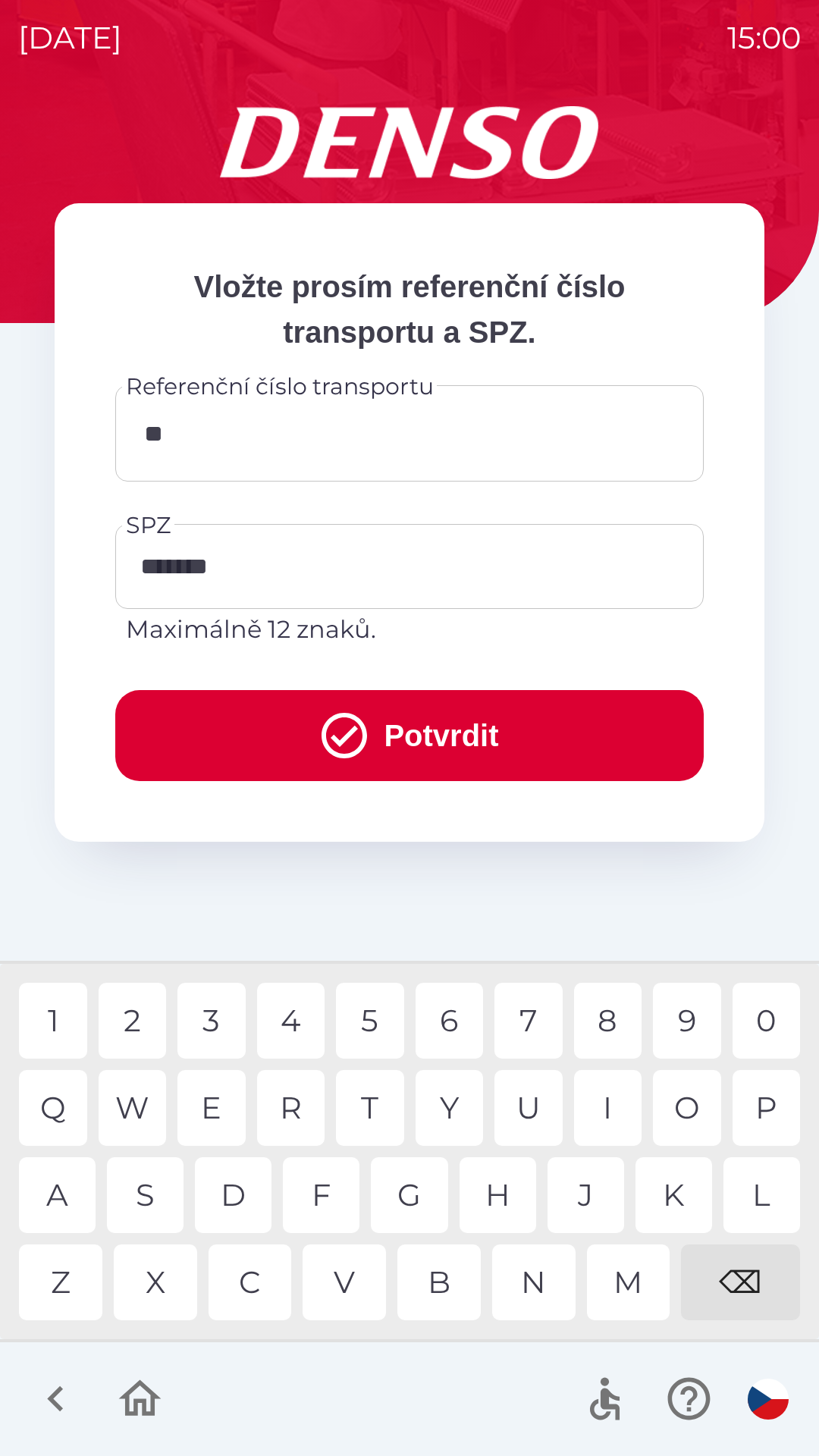
click at [525, 1030] on div "7" at bounding box center [529, 1021] width 68 height 76
type input "*******"
click at [283, 1021] on div "4" at bounding box center [291, 1021] width 68 height 76
click at [386, 733] on button "Potvrdit" at bounding box center [409, 736] width 588 height 91
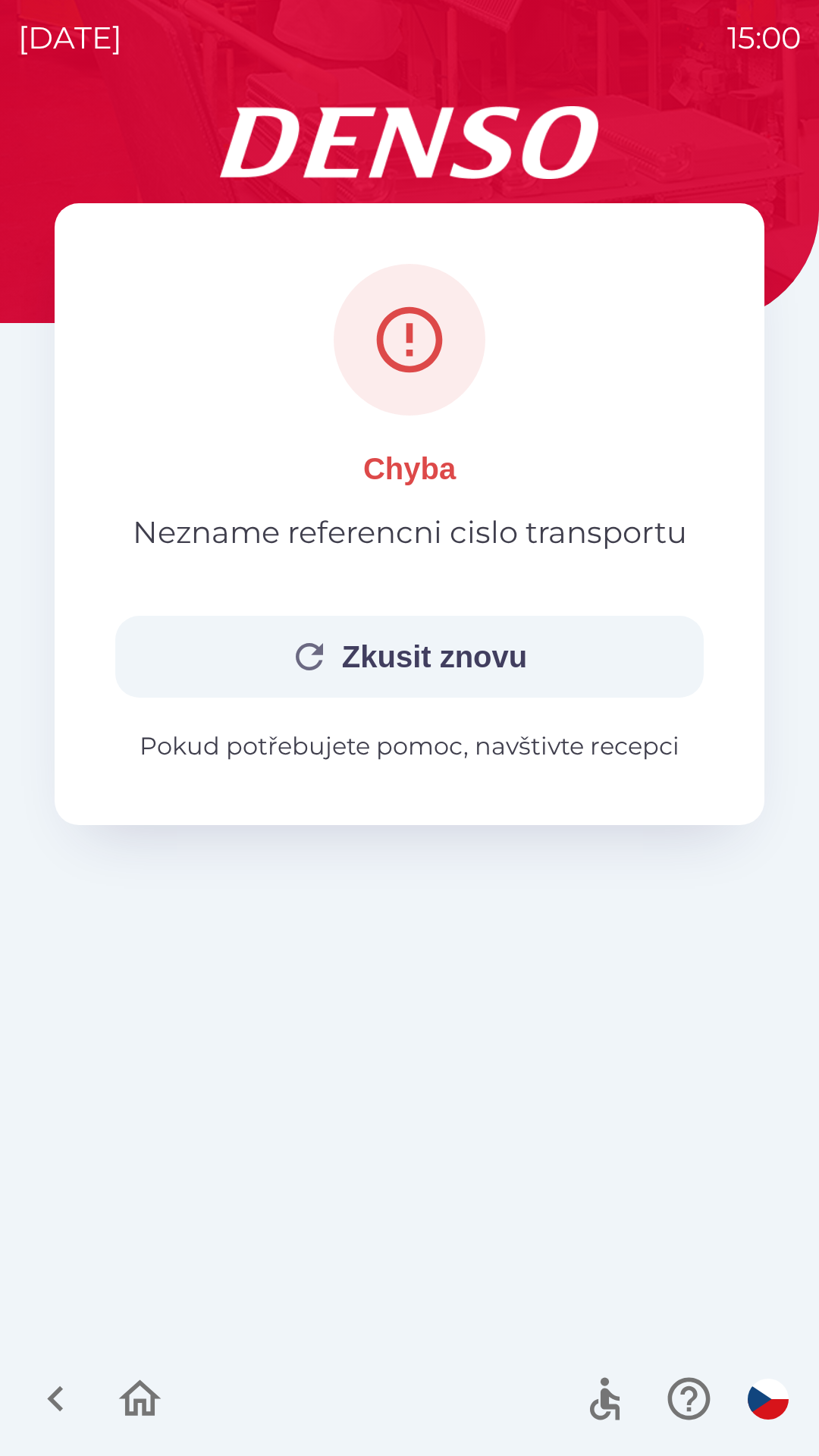
click at [368, 658] on button "Zkusit znovu" at bounding box center [409, 657] width 588 height 82
